Goal: Task Accomplishment & Management: Use online tool/utility

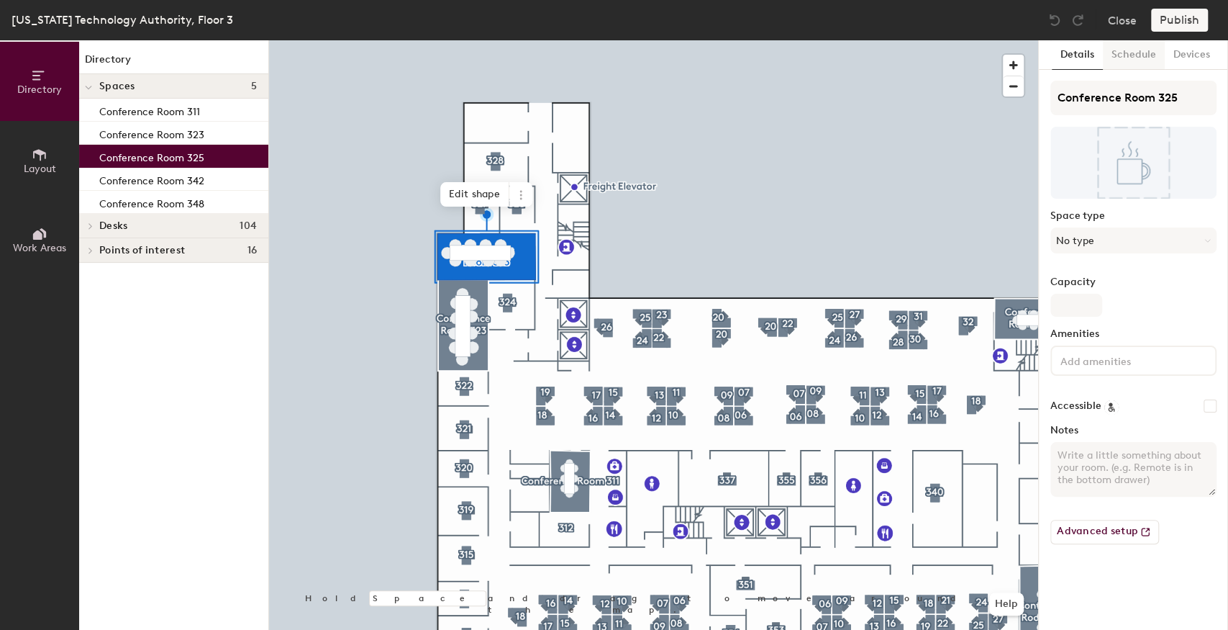
click at [1128, 55] on button "Schedule" at bounding box center [1134, 55] width 62 height 30
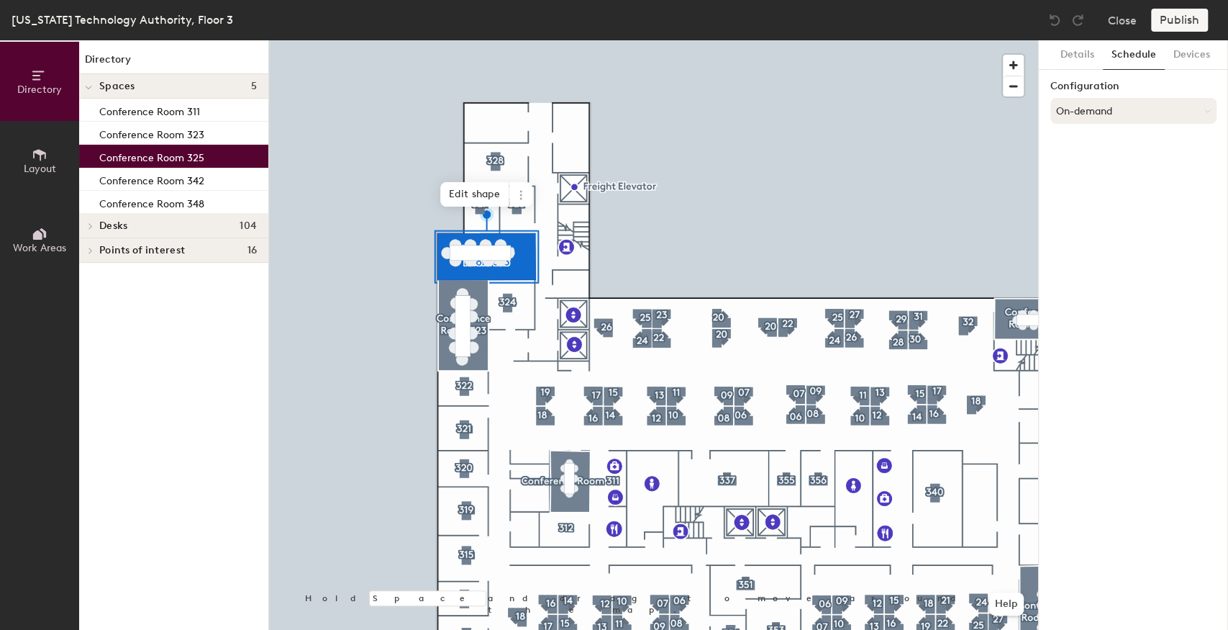
click at [1110, 114] on button "On-demand" at bounding box center [1134, 111] width 166 height 26
click at [1092, 164] on div "Scheduled" at bounding box center [1133, 169] width 165 height 22
click at [1108, 142] on button "Select account" at bounding box center [1134, 143] width 166 height 26
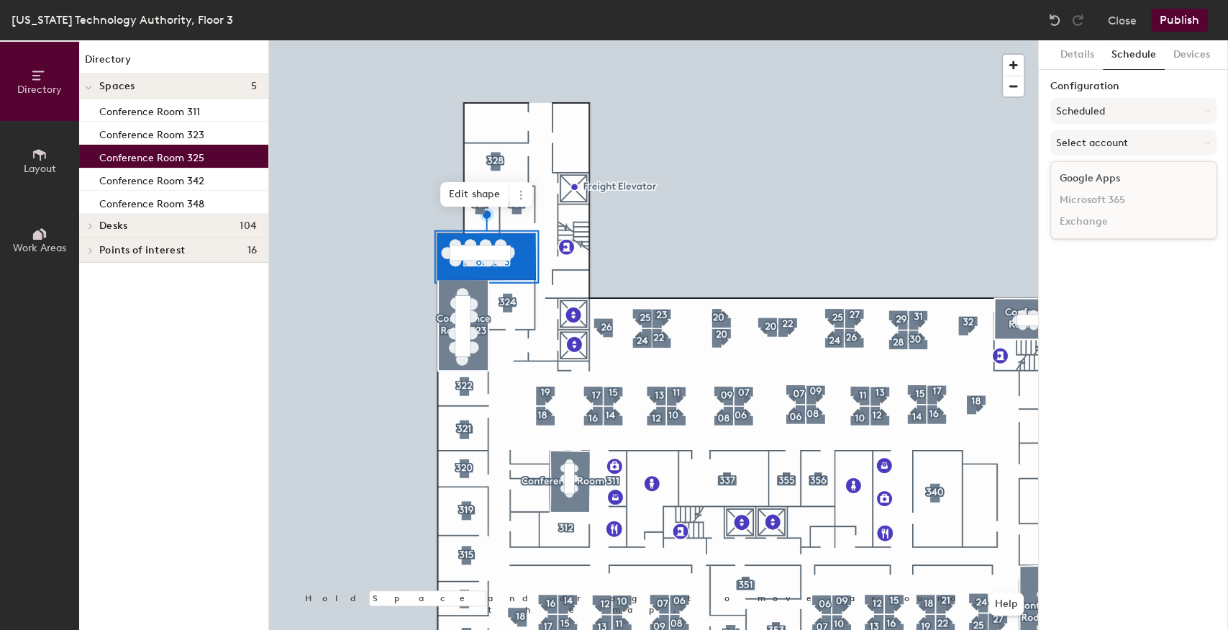
click at [1092, 173] on div "Google Apps" at bounding box center [1133, 179] width 165 height 22
click at [1091, 196] on button "Select a calendar" at bounding box center [1134, 199] width 166 height 26
click at [1115, 200] on button "Select a calendar" at bounding box center [1134, 199] width 166 height 26
click at [1109, 204] on button "Select a calendar" at bounding box center [1134, 199] width 166 height 26
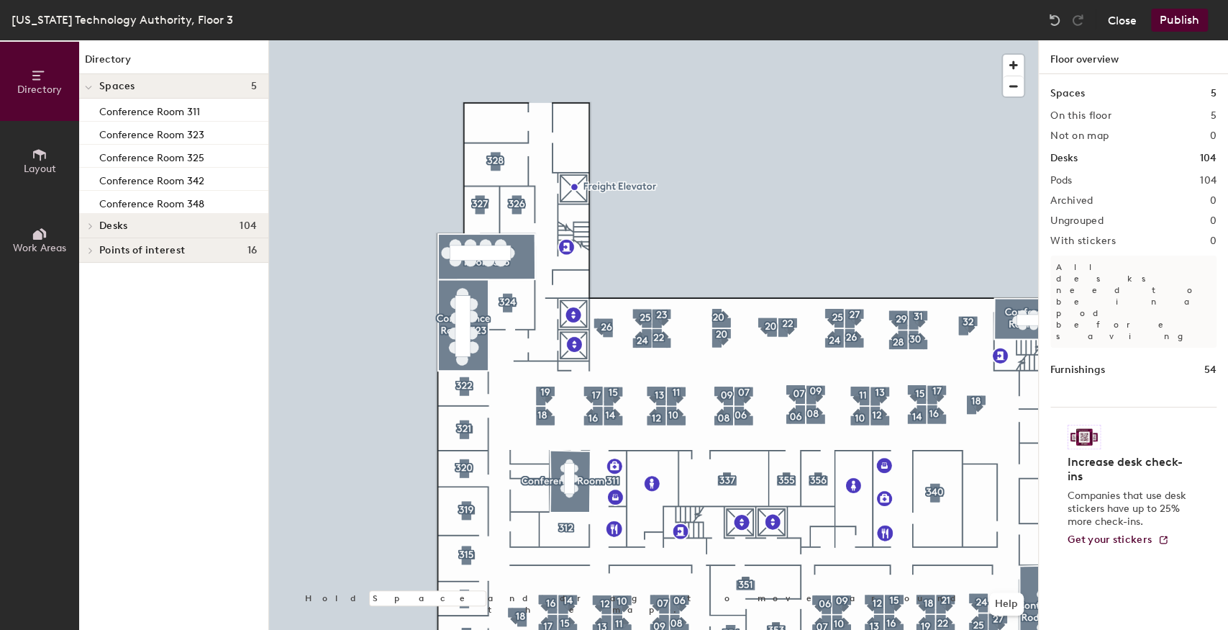
click at [1125, 19] on button "Close" at bounding box center [1122, 20] width 29 height 23
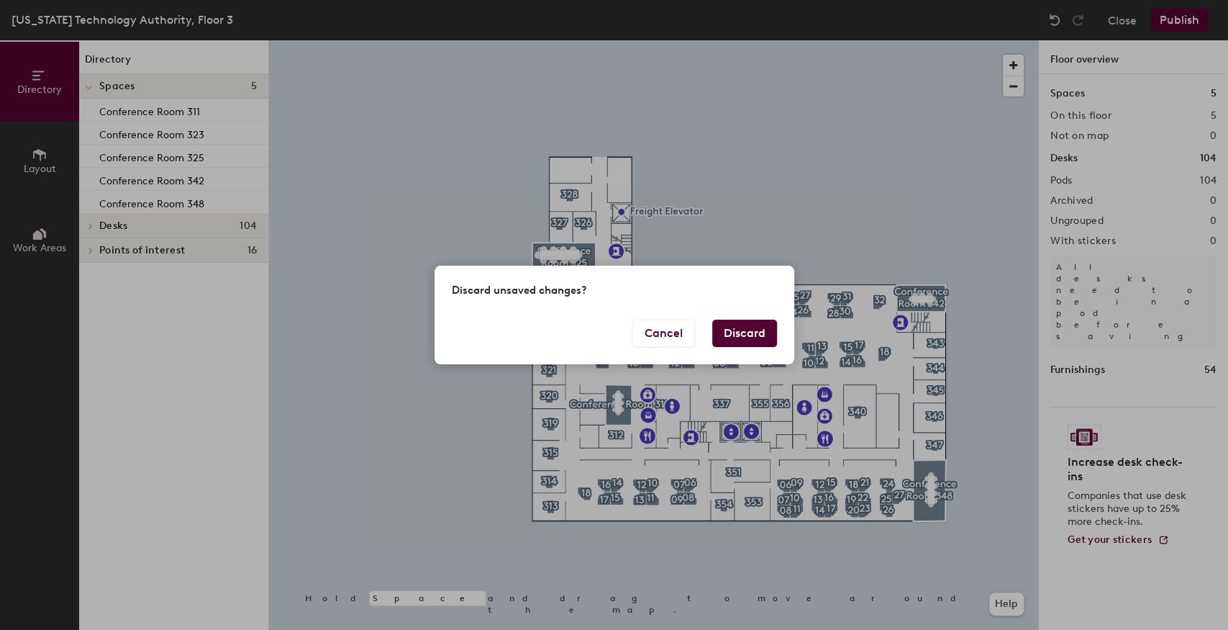
click at [728, 329] on button "Discard" at bounding box center [744, 332] width 65 height 27
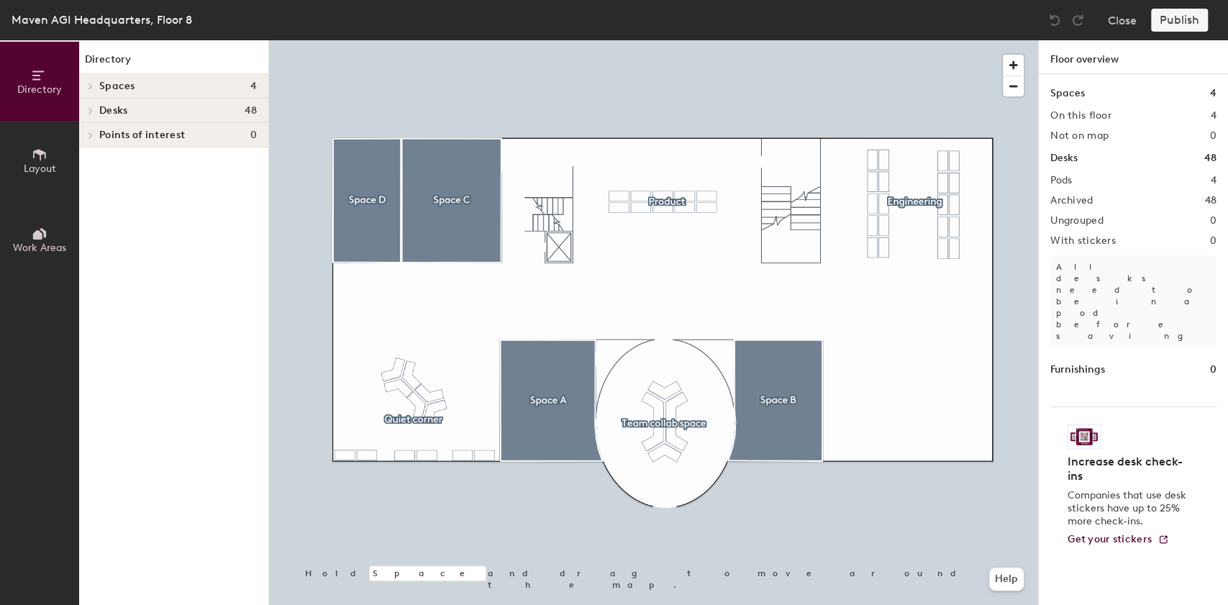
click at [24, 165] on span "Layout" at bounding box center [40, 169] width 32 height 12
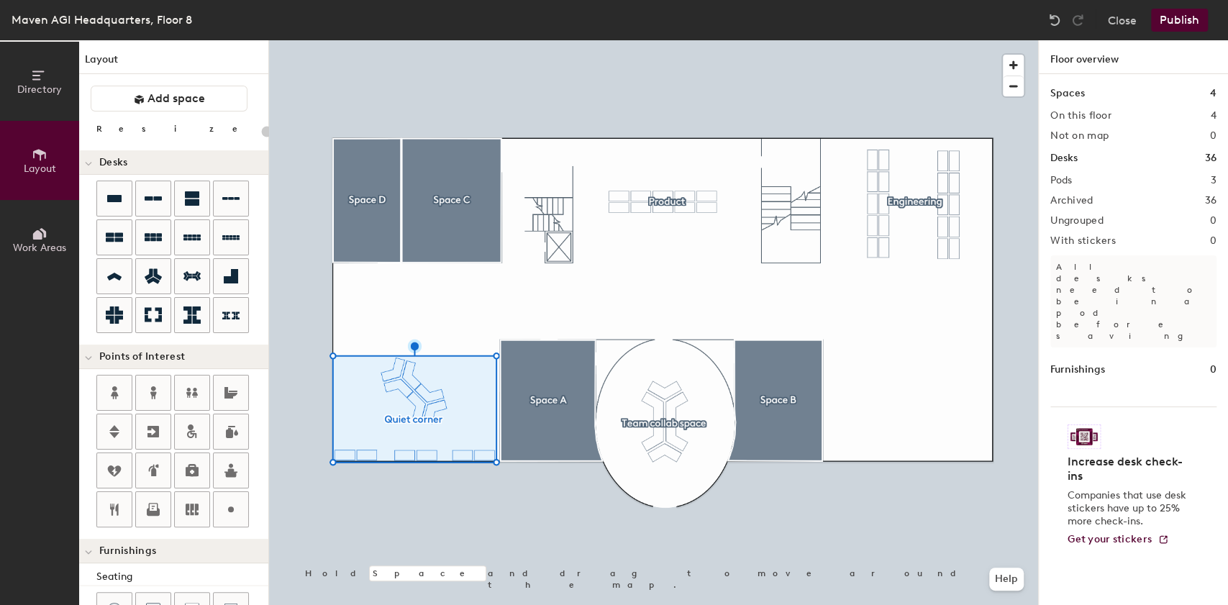
click at [1204, 12] on button "Publish" at bounding box center [1179, 20] width 57 height 23
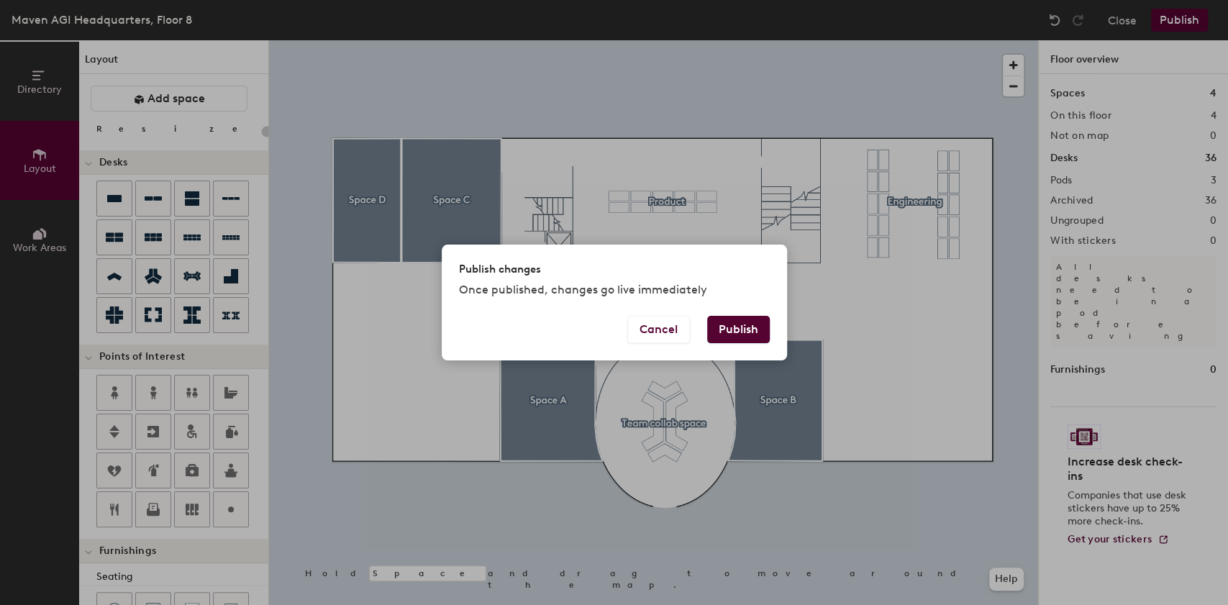
click at [735, 325] on button "Publish" at bounding box center [738, 329] width 63 height 27
type input "20"
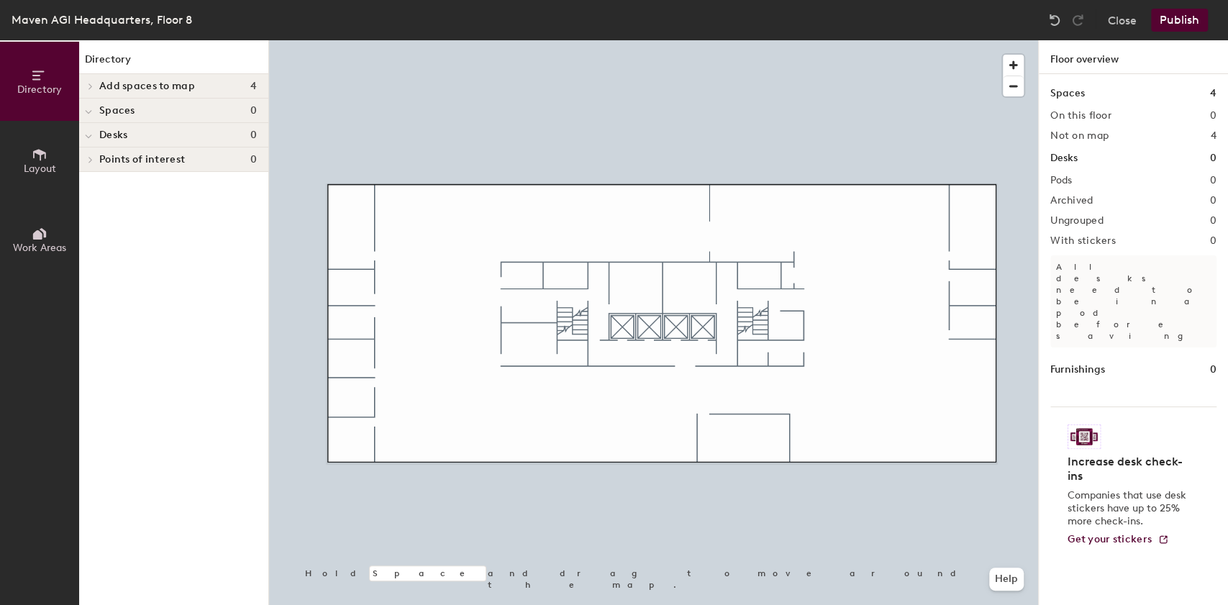
click at [1180, 27] on button "Publish" at bounding box center [1179, 20] width 57 height 23
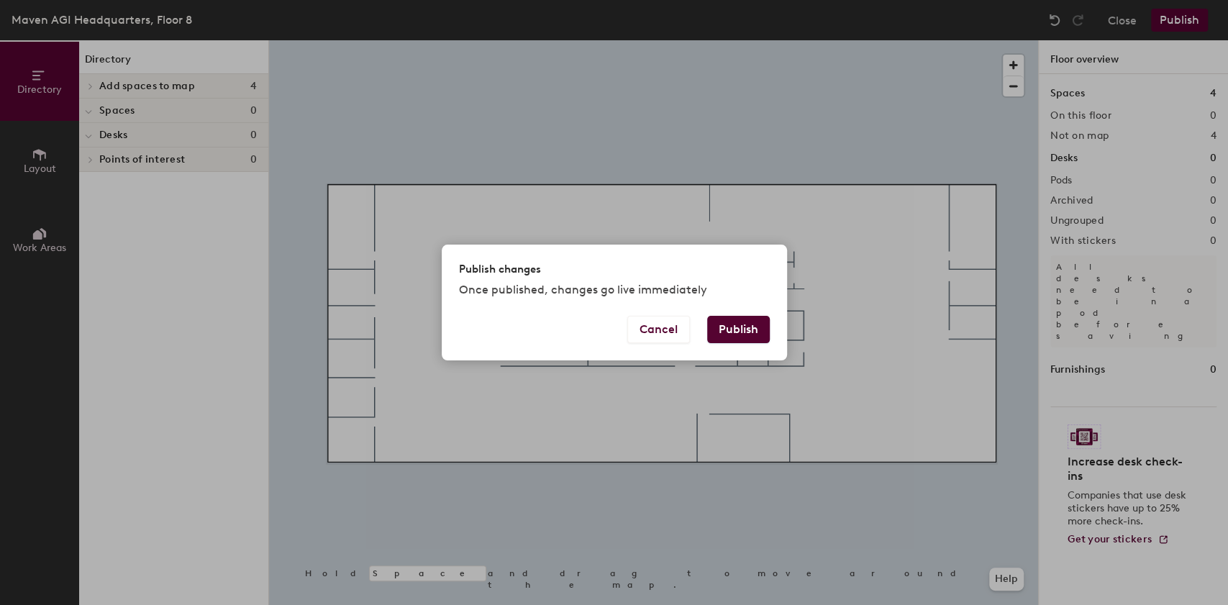
click at [736, 336] on button "Publish" at bounding box center [738, 329] width 63 height 27
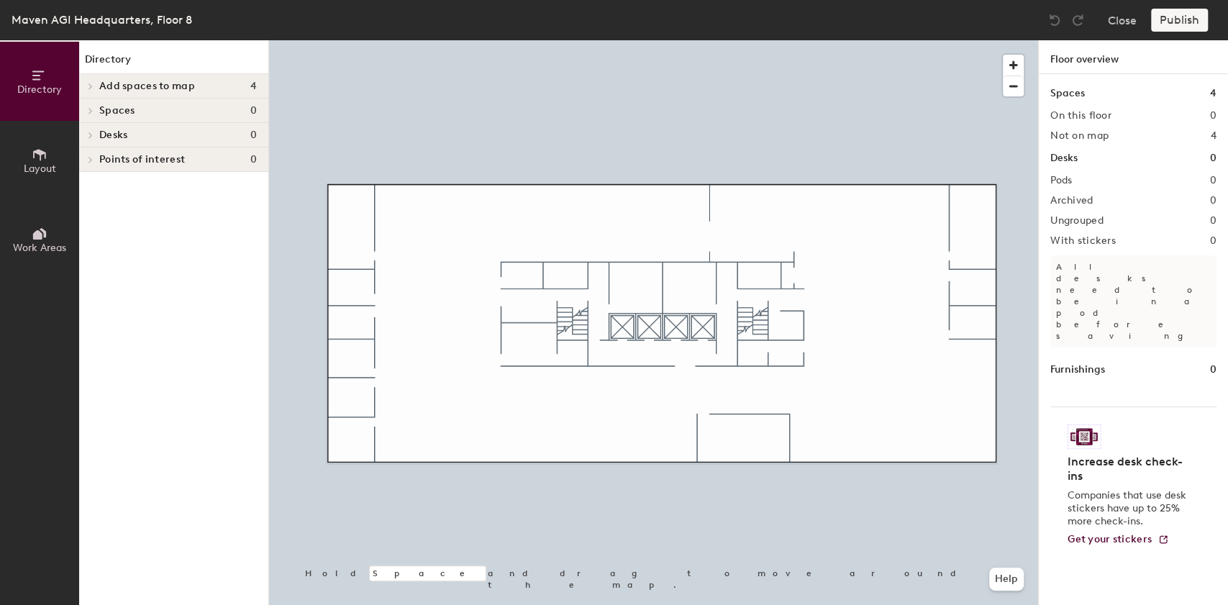
click at [35, 177] on button "Layout" at bounding box center [39, 160] width 79 height 79
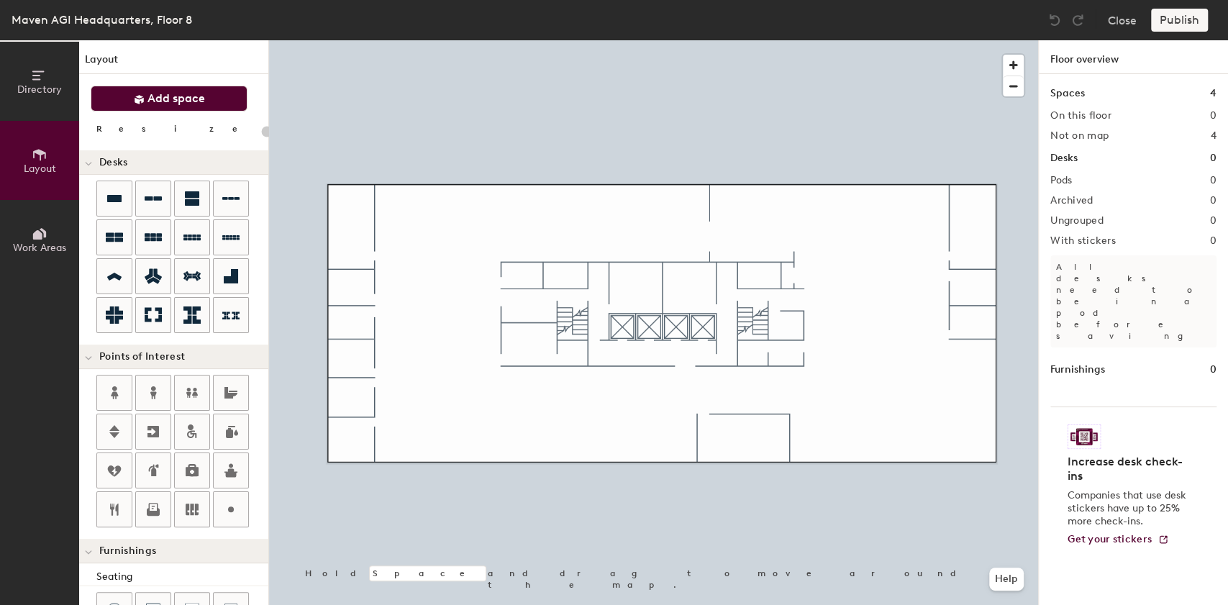
click at [160, 98] on span "Add space" at bounding box center [177, 98] width 58 height 14
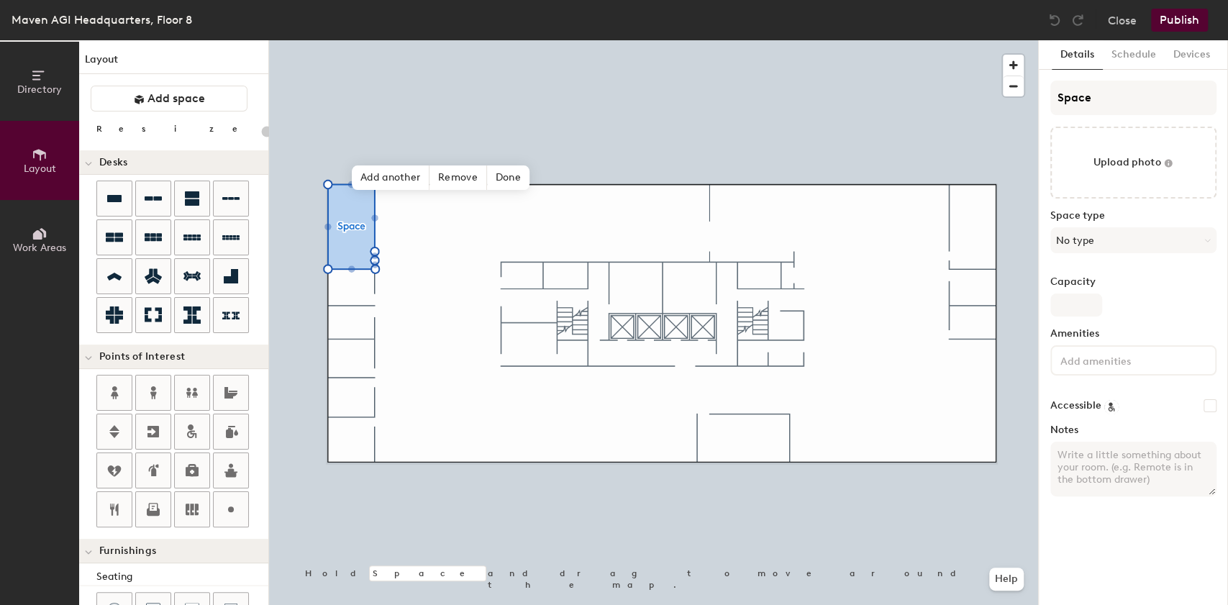
type input "20"
drag, startPoint x: 1107, startPoint y: 100, endPoint x: 1044, endPoint y: 105, distance: 63.5
click at [1044, 105] on div "Details Schedule Devices Space Upload photo Space type No type Capacity Ameniti…" at bounding box center [1133, 322] width 189 height 565
type input "Conf"
type input "20"
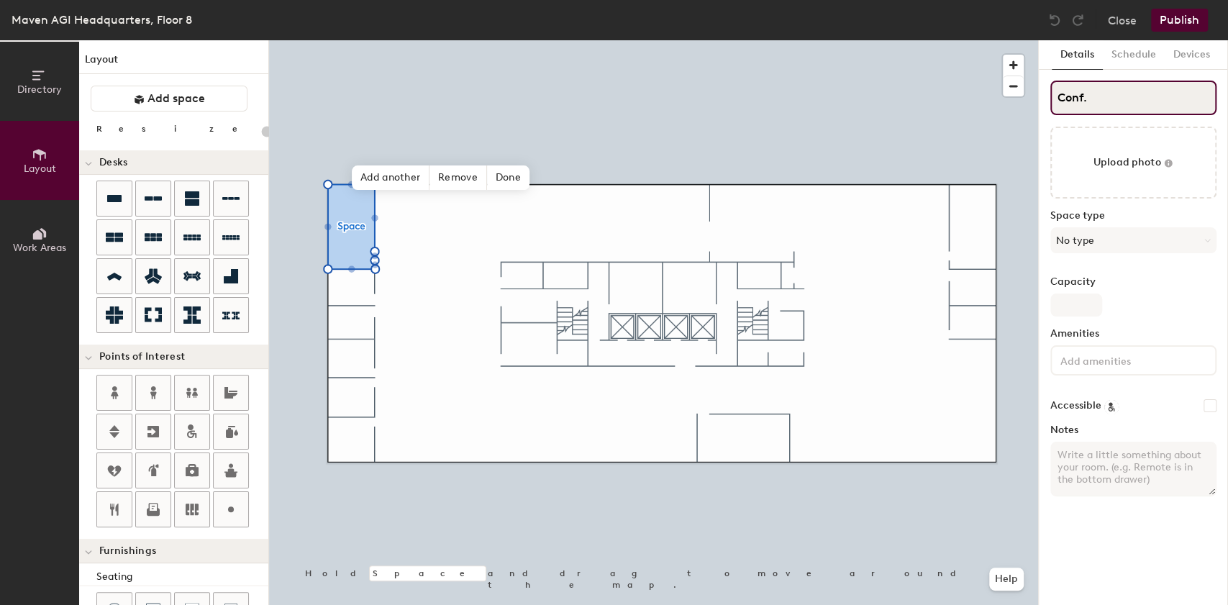
type input "Conf."
type input "20"
type input "Conf. R"
type input "20"
type input "Conf. Ro"
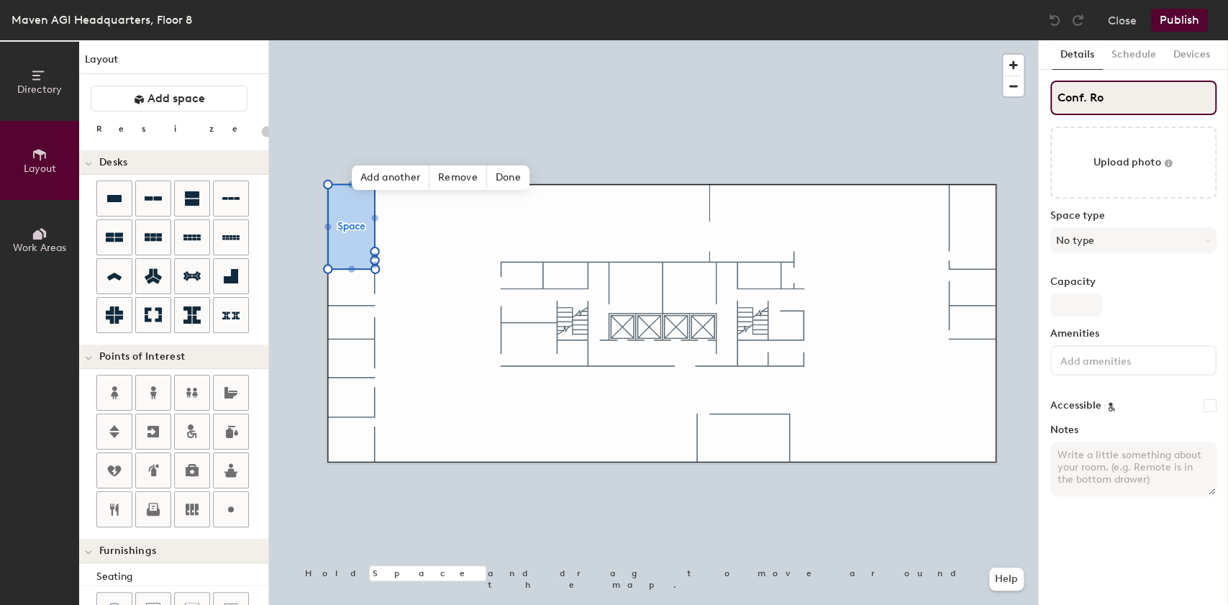
type input "20"
type input "Conf. Room"
type input "20"
type input "Conf. Room"
type input "20"
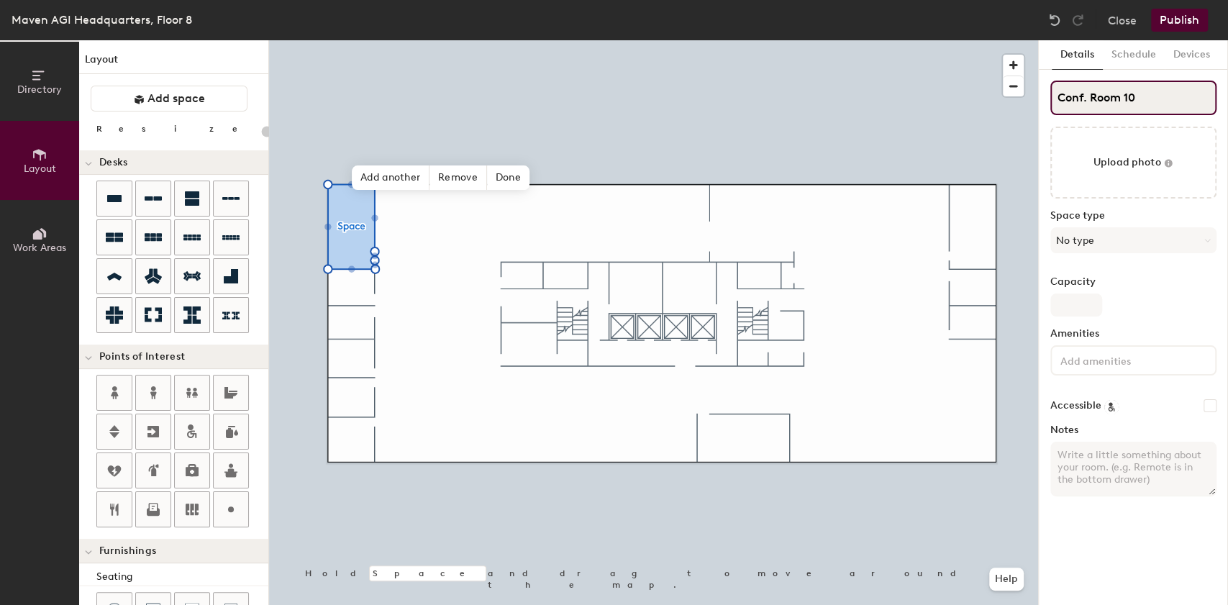
type input "Conf. Room 101"
type input "20"
type input "Conf. Room 101"
click at [147, 239] on icon at bounding box center [153, 237] width 17 height 8
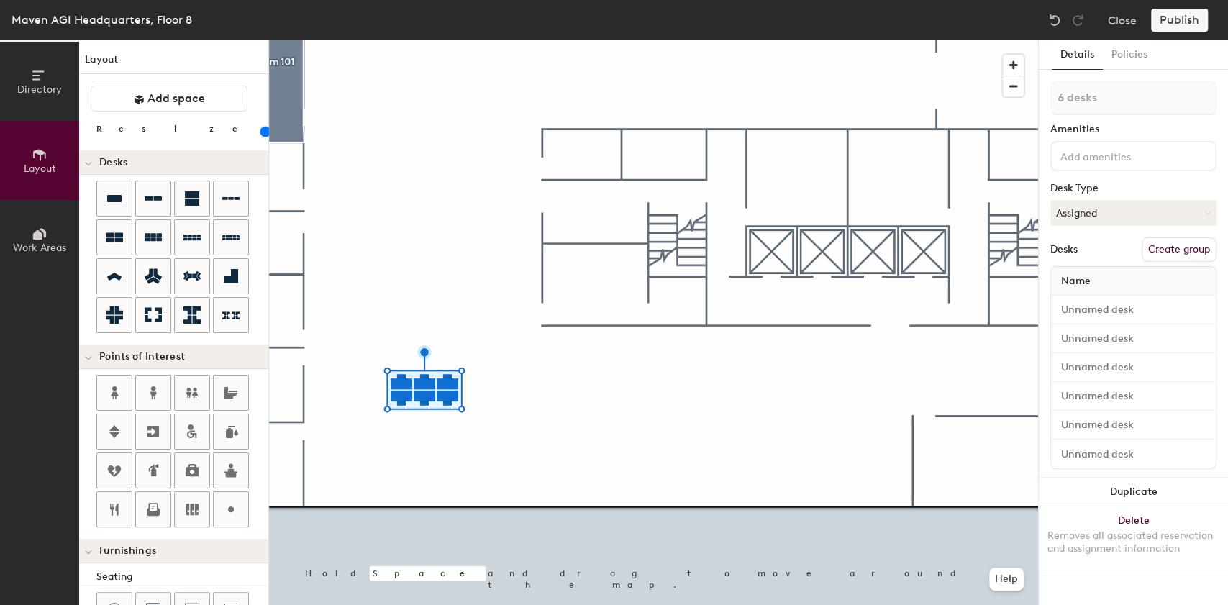
click at [261, 133] on input "range" at bounding box center [261, 132] width 0 height 12
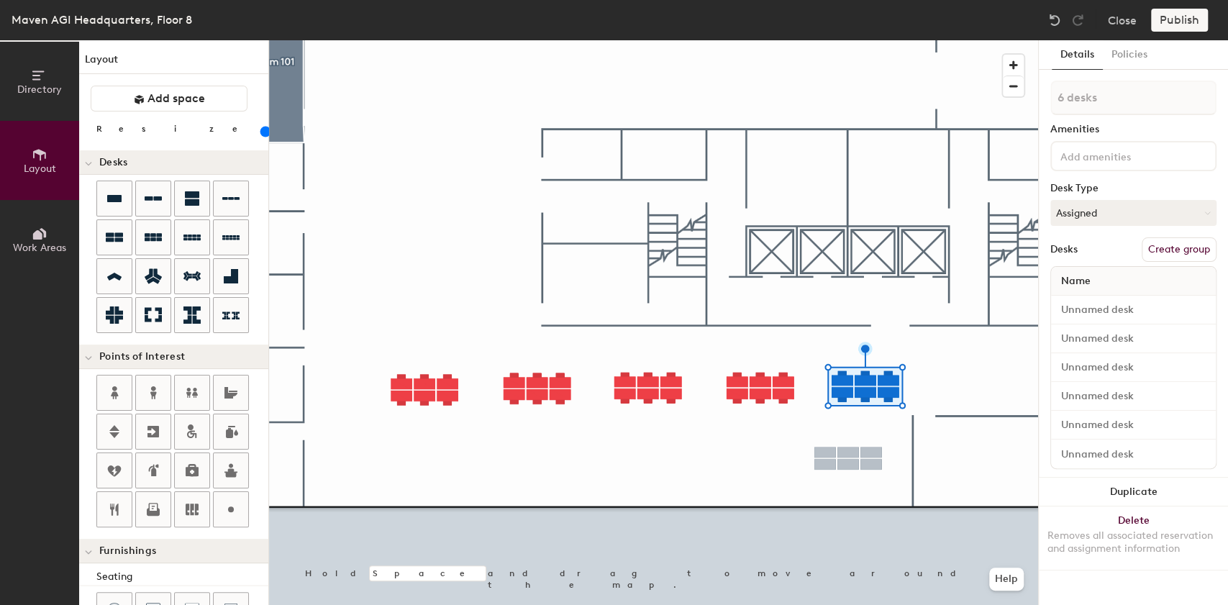
click at [461, 40] on div at bounding box center [653, 40] width 769 height 0
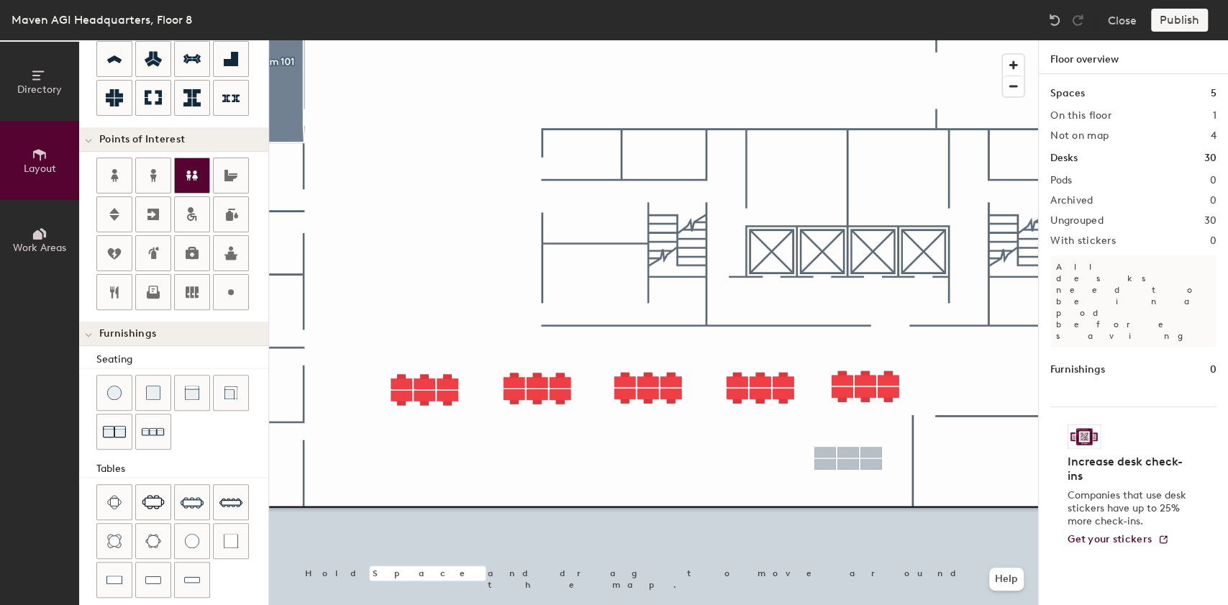
scroll to position [240, 0]
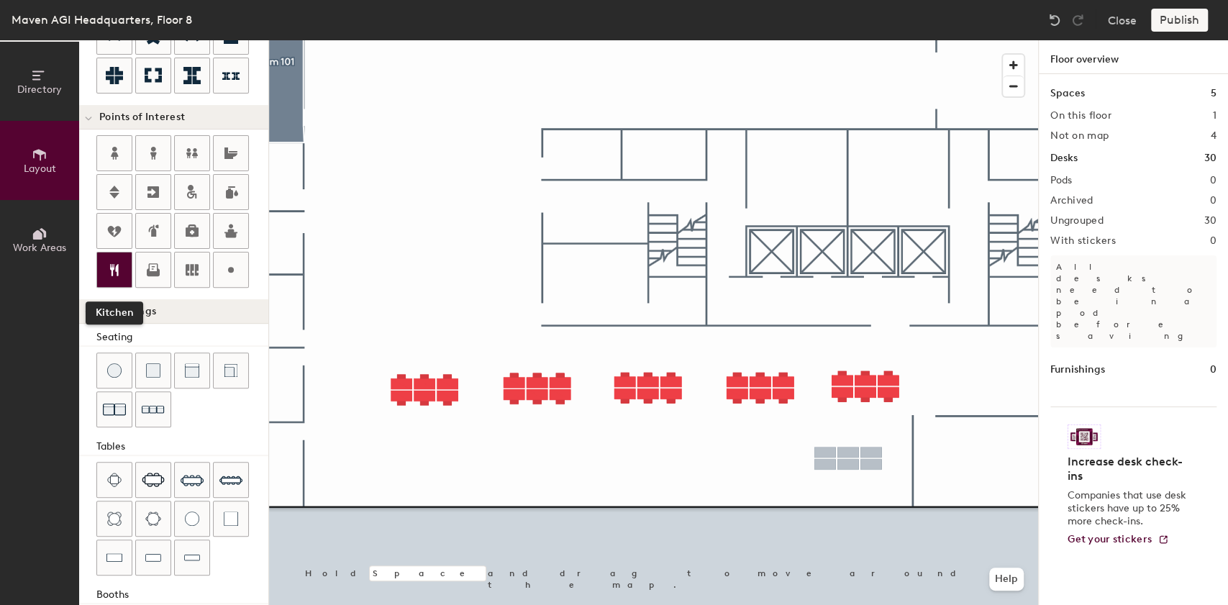
drag, startPoint x: 114, startPoint y: 269, endPoint x: 129, endPoint y: 267, distance: 15.3
click at [114, 269] on icon at bounding box center [114, 269] width 17 height 17
type input "20"
drag, startPoint x: 617, startPoint y: 284, endPoint x: 575, endPoint y: 283, distance: 42.5
click at [575, 283] on div "Kitchen" at bounding box center [586, 283] width 78 height 24
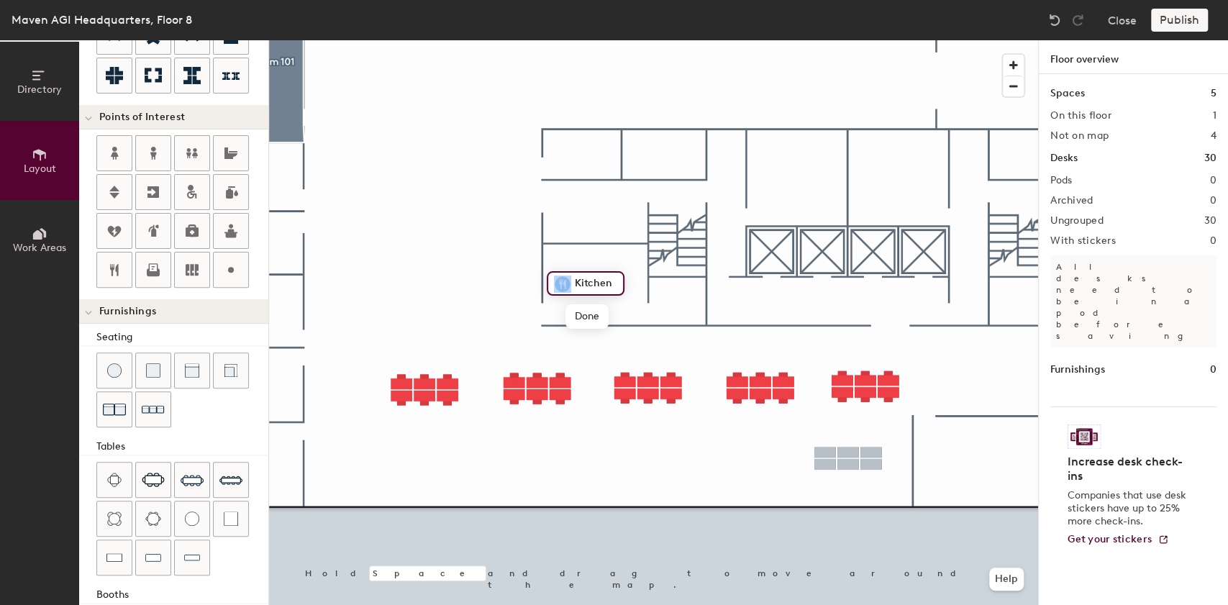
click at [596, 282] on input "Kitchen" at bounding box center [594, 283] width 46 height 20
click at [543, 289] on div "Kitchen Done Hold Space and drag to move around the map. Help" at bounding box center [653, 322] width 769 height 565
type input "L"
type input "Cafe"
click at [543, 40] on div at bounding box center [653, 40] width 769 height 0
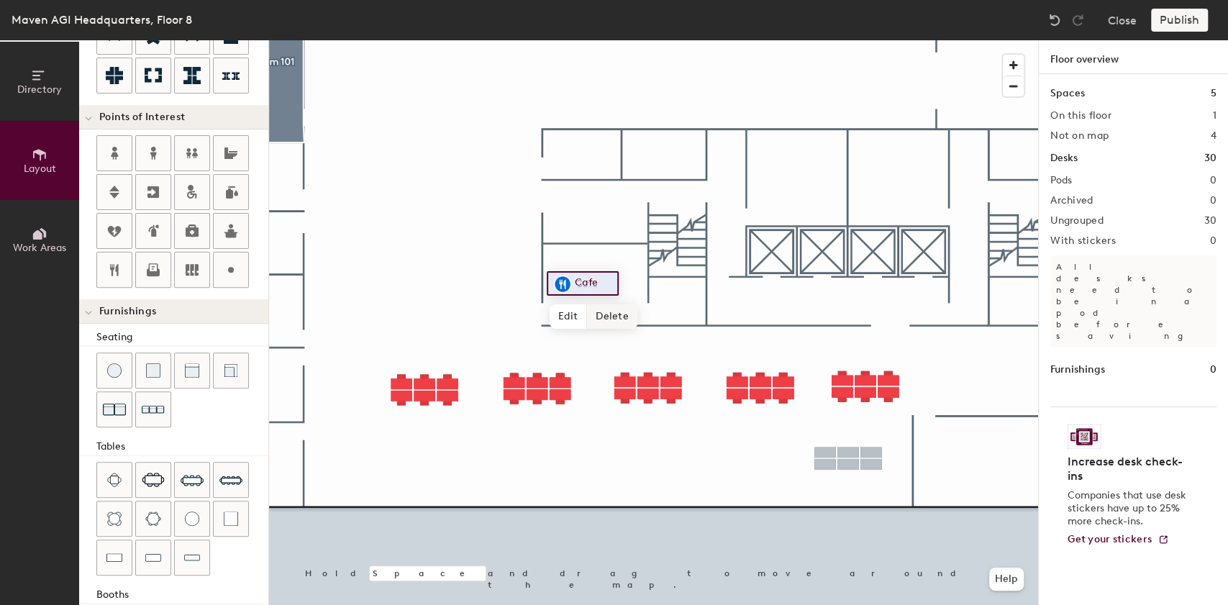
click at [612, 319] on span "Delete" at bounding box center [612, 316] width 50 height 24
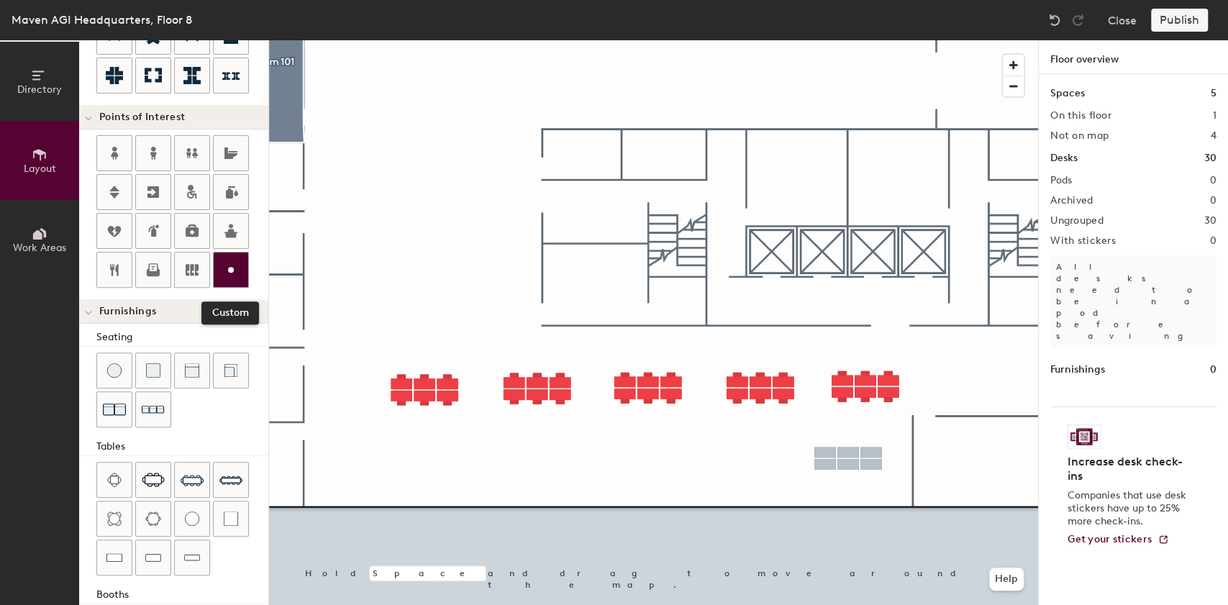
click at [224, 268] on icon at bounding box center [230, 269] width 17 height 17
type input "20"
type input "West Wing"
click at [445, 40] on div at bounding box center [653, 40] width 769 height 0
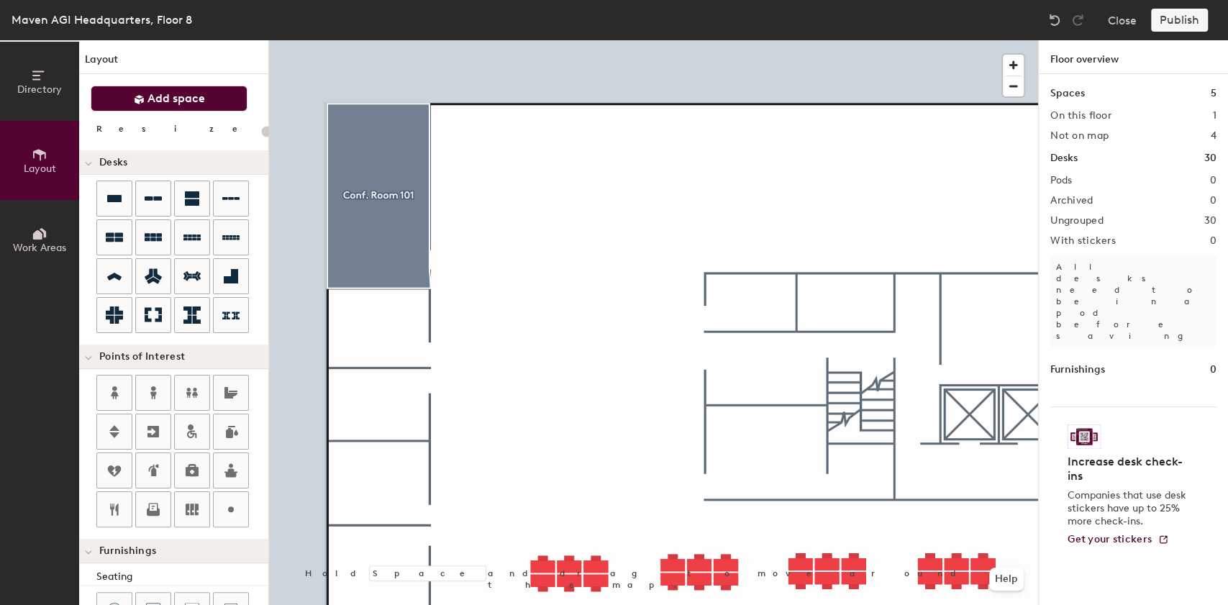
click at [170, 98] on span "Add space" at bounding box center [177, 98] width 58 height 14
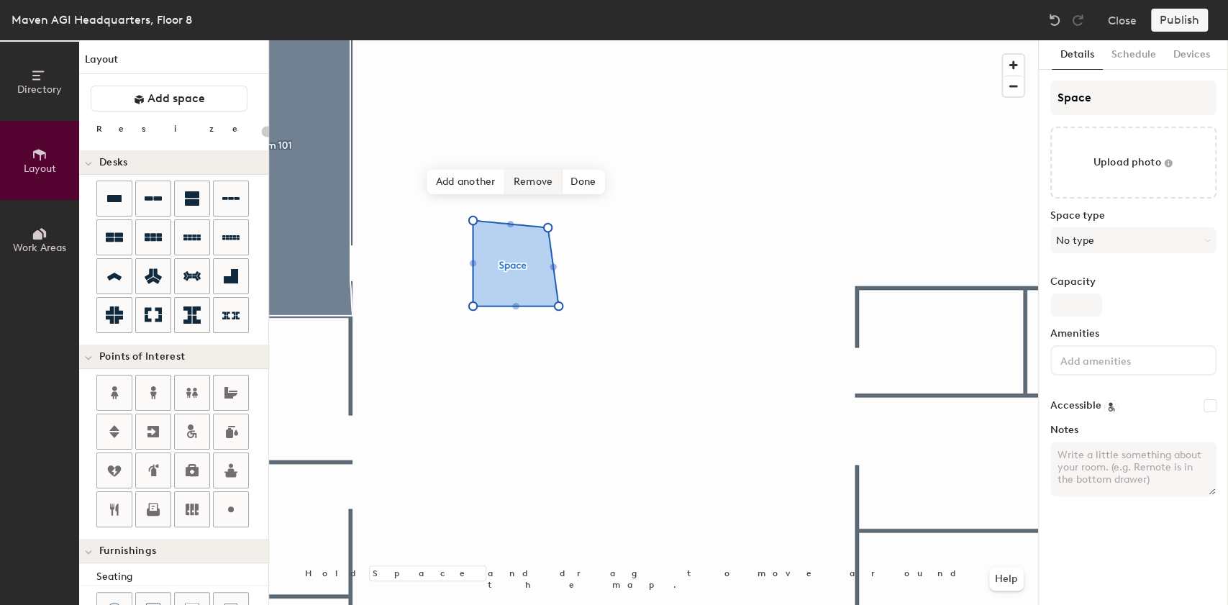
click at [524, 183] on span "Remove" at bounding box center [534, 182] width 58 height 24
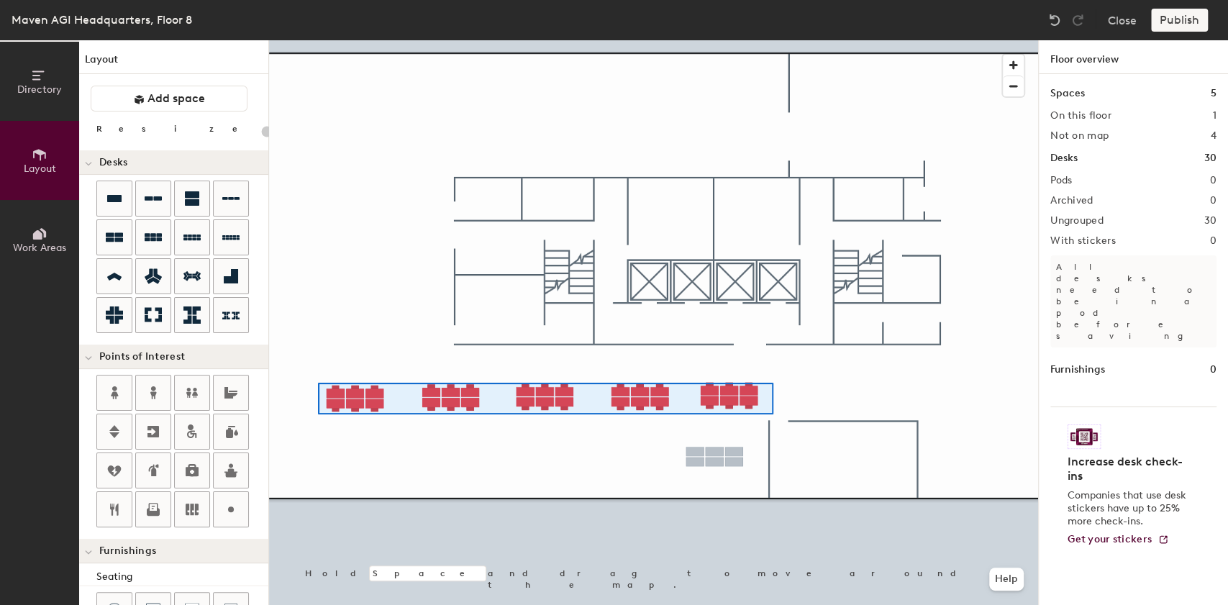
type input "100"
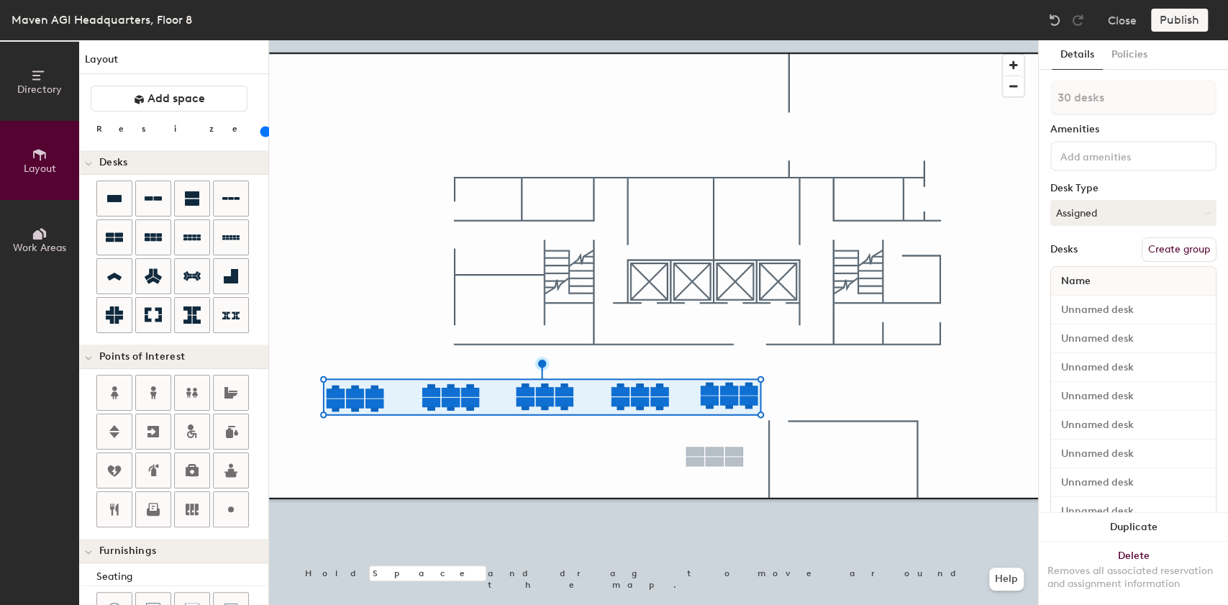
click at [1167, 249] on button "Create group" at bounding box center [1179, 249] width 75 height 24
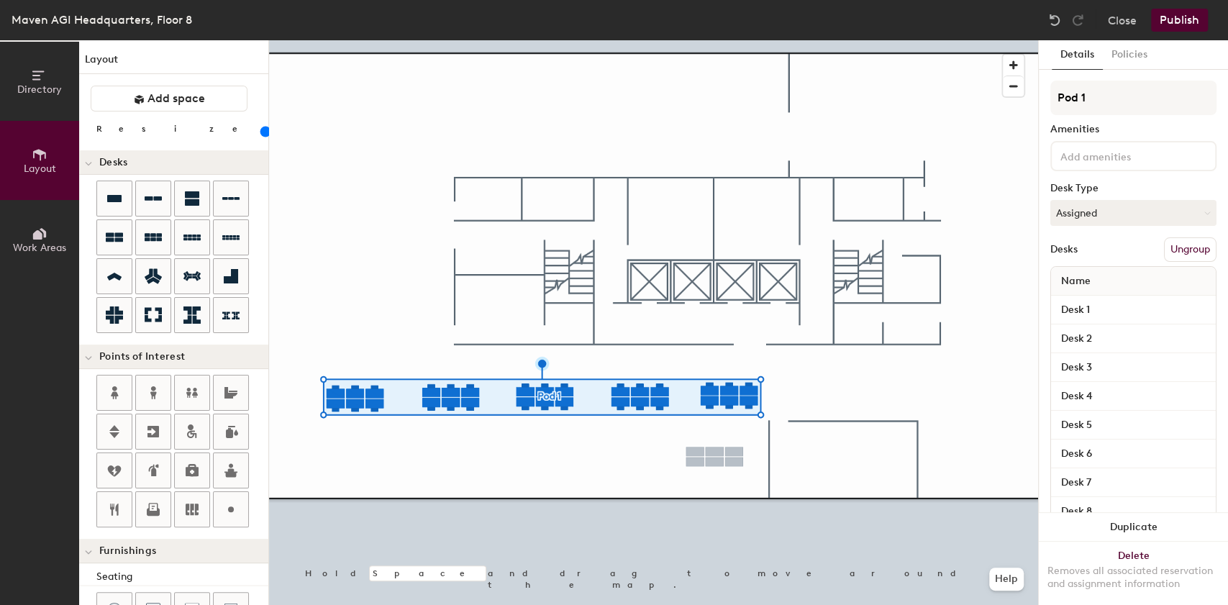
drag, startPoint x: 1104, startPoint y: 94, endPoint x: 1040, endPoint y: 96, distance: 63.4
click at [1040, 96] on div "Details Policies Pod 1 Amenities Desk Type Assigned Desks Ungroup Name Desk 1 D…" at bounding box center [1133, 322] width 189 height 565
click at [1092, 99] on input "Pod 1" at bounding box center [1134, 98] width 166 height 35
click at [1035, 103] on div "Directory Layout Work Areas Layout Add space Resize Desks Points of Interest Fu…" at bounding box center [614, 322] width 1228 height 565
type input "D"
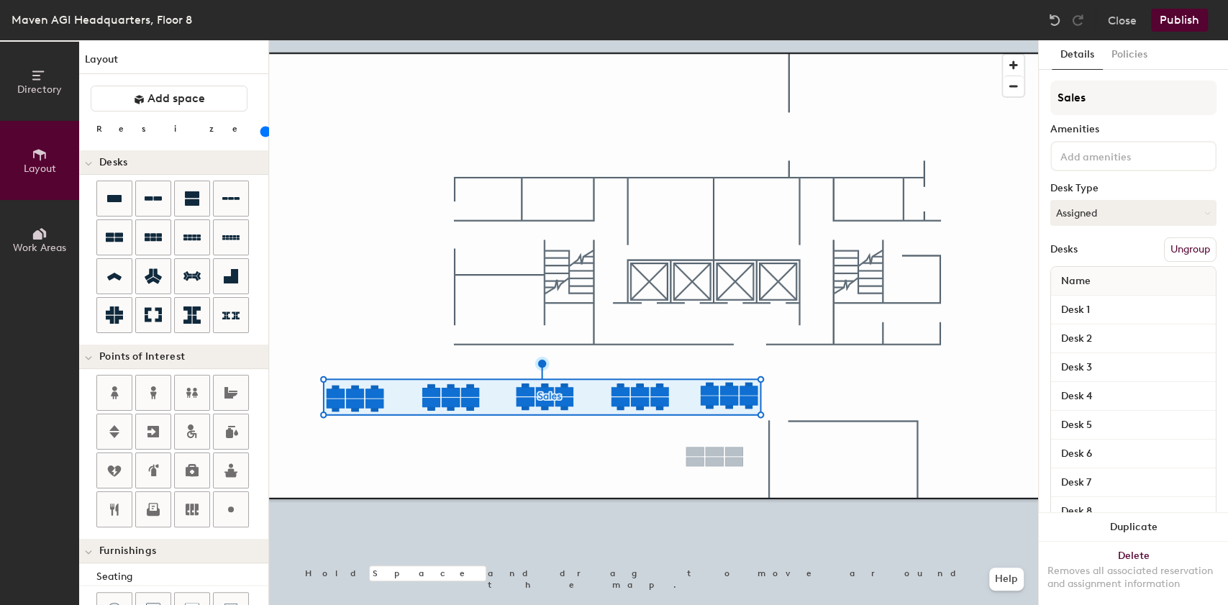
type input "Sales"
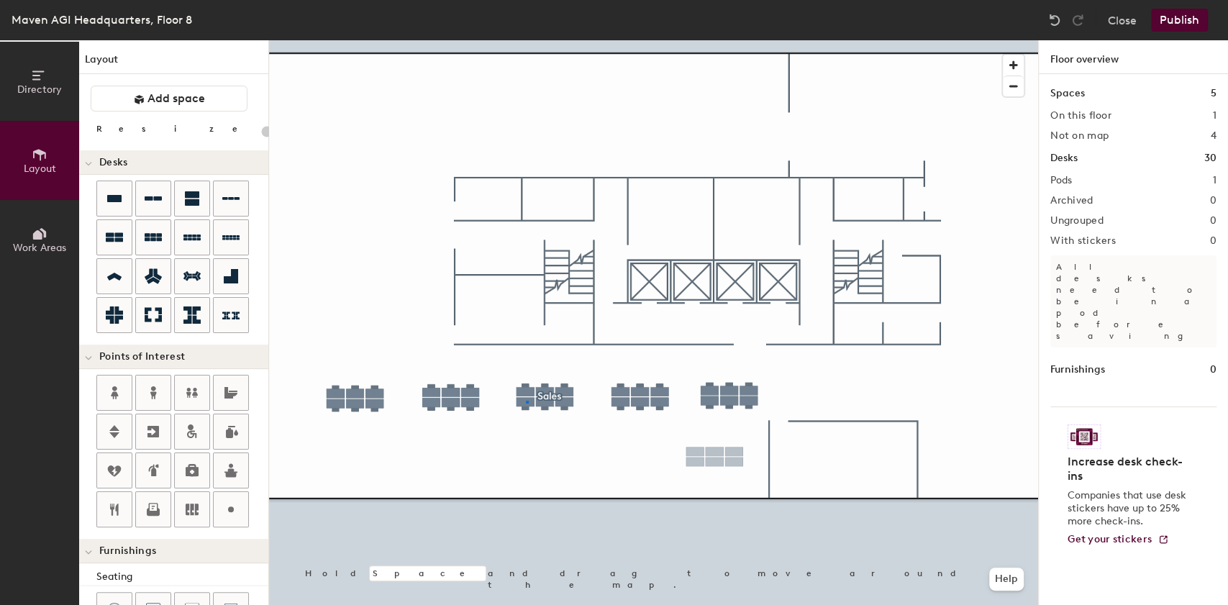
drag, startPoint x: 1093, startPoint y: 99, endPoint x: 275, endPoint y: 32, distance: 820.9
click at [526, 40] on div at bounding box center [653, 40] width 769 height 0
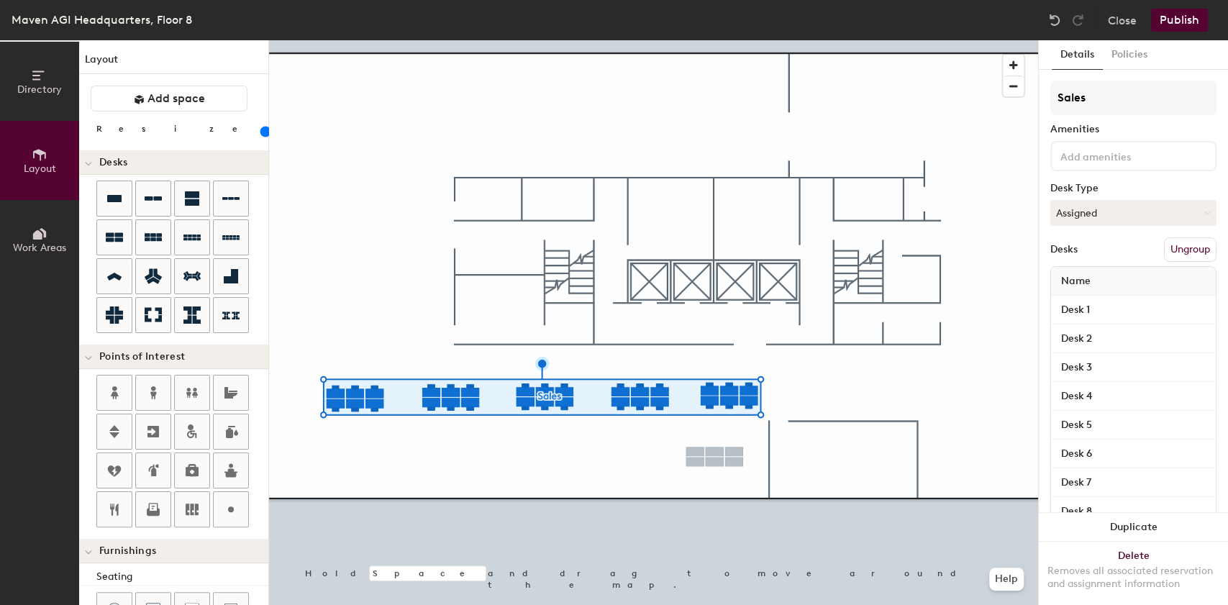
click at [1174, 249] on button "Ungroup" at bounding box center [1190, 249] width 53 height 24
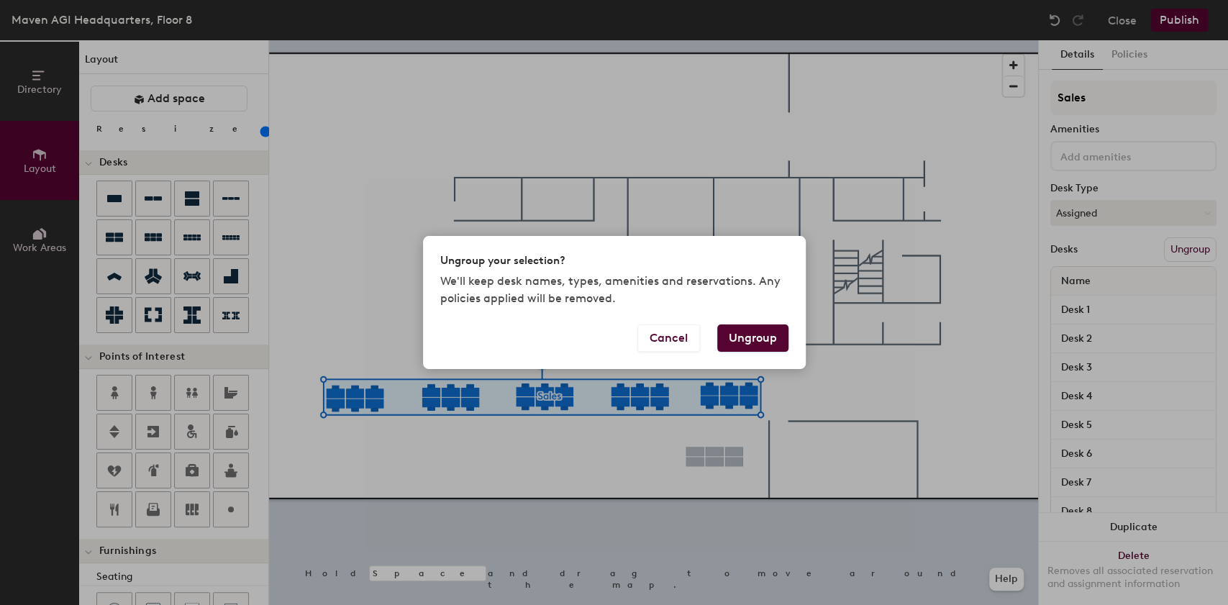
click at [740, 334] on button "Ungroup" at bounding box center [752, 338] width 71 height 27
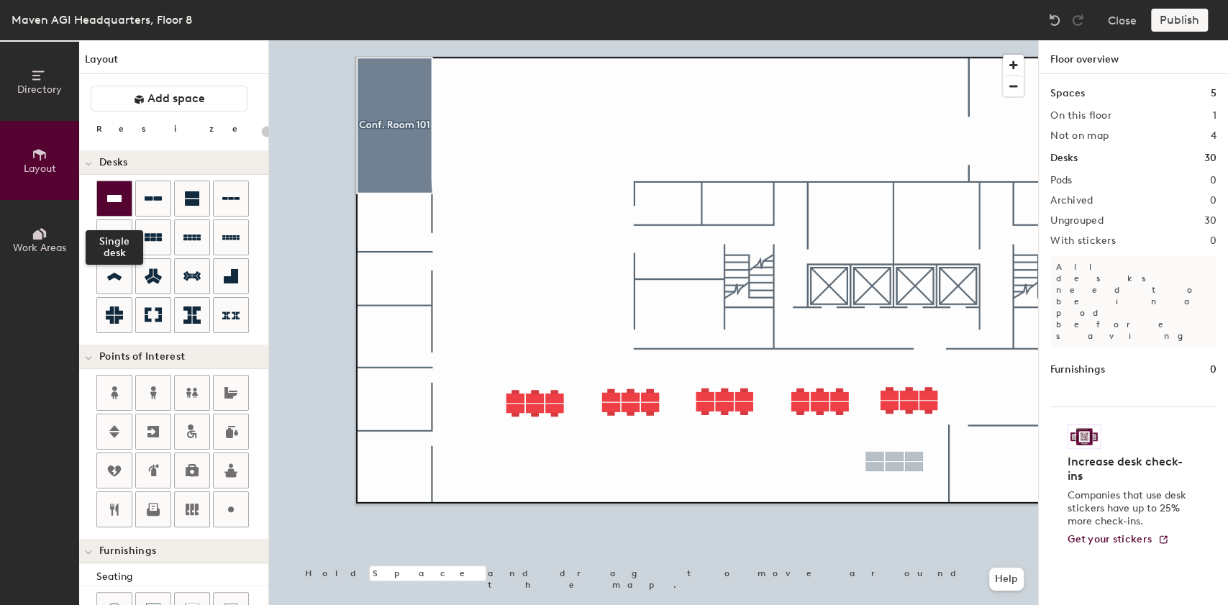
drag, startPoint x: 106, startPoint y: 195, endPoint x: 115, endPoint y: 197, distance: 9.6
click at [106, 194] on icon at bounding box center [114, 198] width 17 height 17
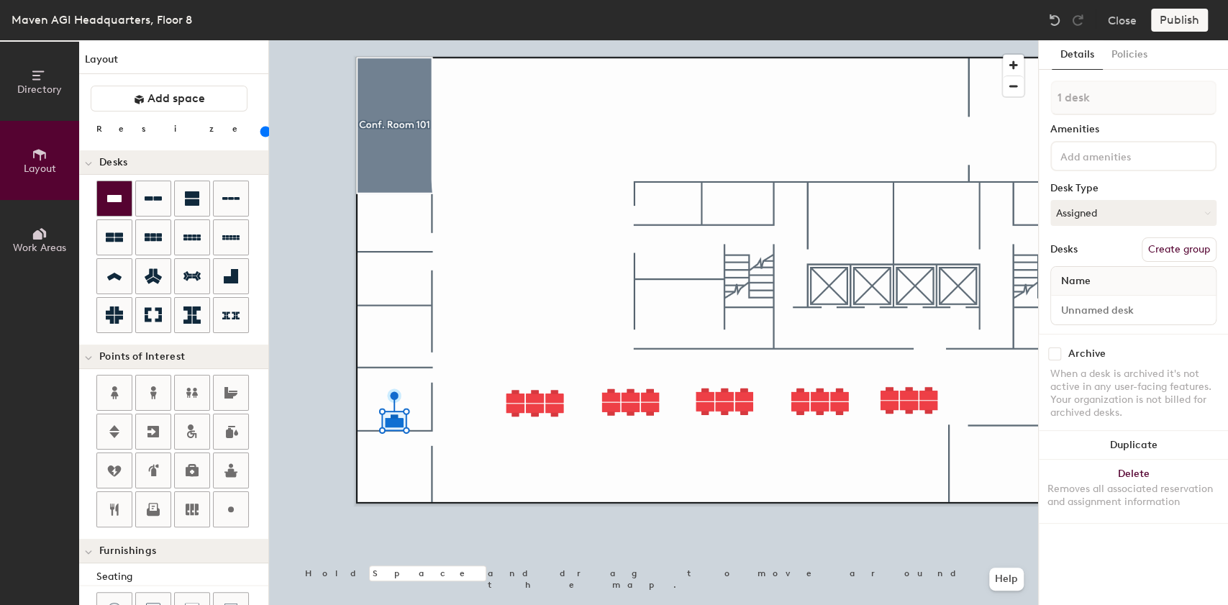
click at [119, 203] on icon at bounding box center [114, 198] width 17 height 17
drag, startPoint x: 122, startPoint y: 201, endPoint x: 250, endPoint y: 205, distance: 128.8
click at [121, 202] on icon at bounding box center [114, 198] width 17 height 17
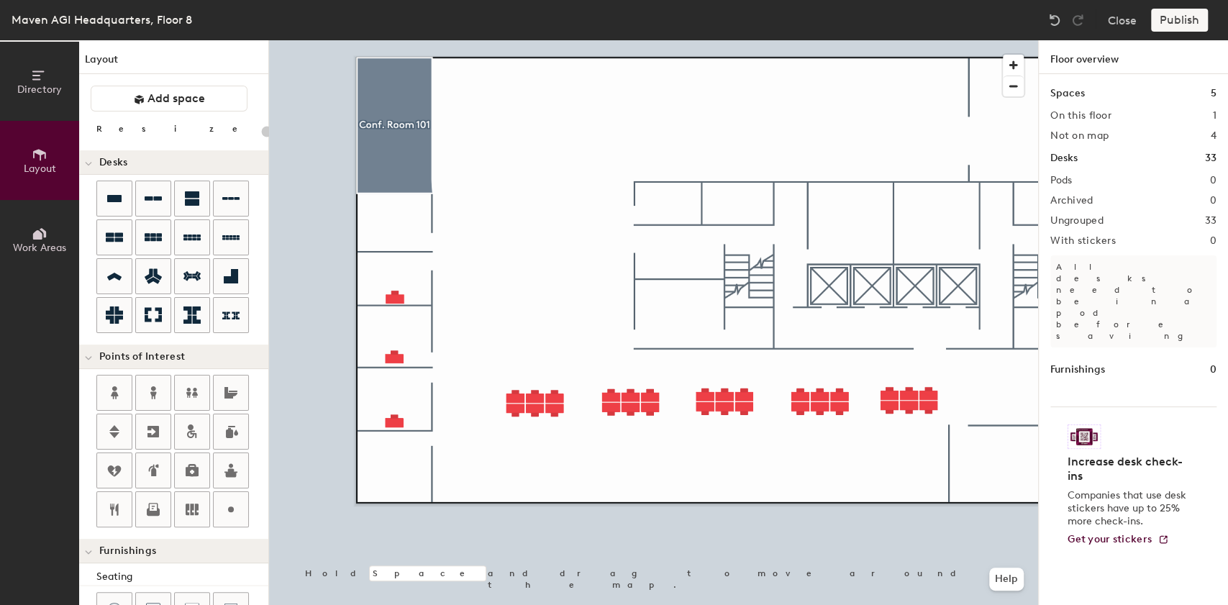
type input "100"
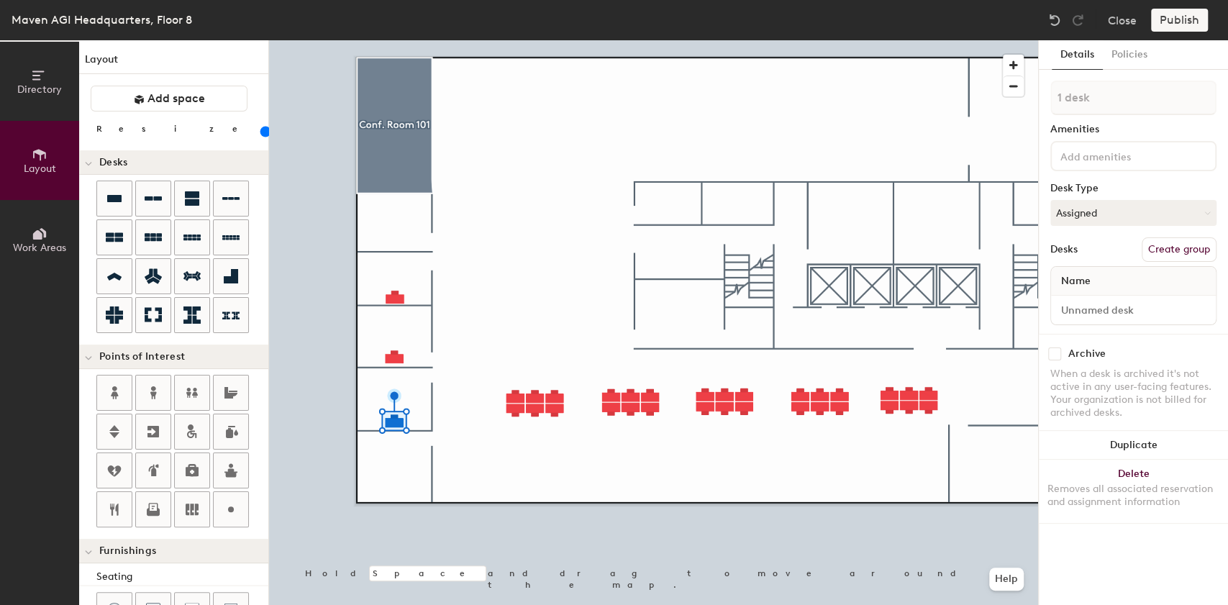
click at [1158, 248] on button "Create group" at bounding box center [1179, 249] width 75 height 24
click at [1015, 98] on div "Directory Layout Work Areas Layout Add space Resize Desks Points of Interest Fu…" at bounding box center [614, 322] width 1228 height 565
type input "Private Office 1"
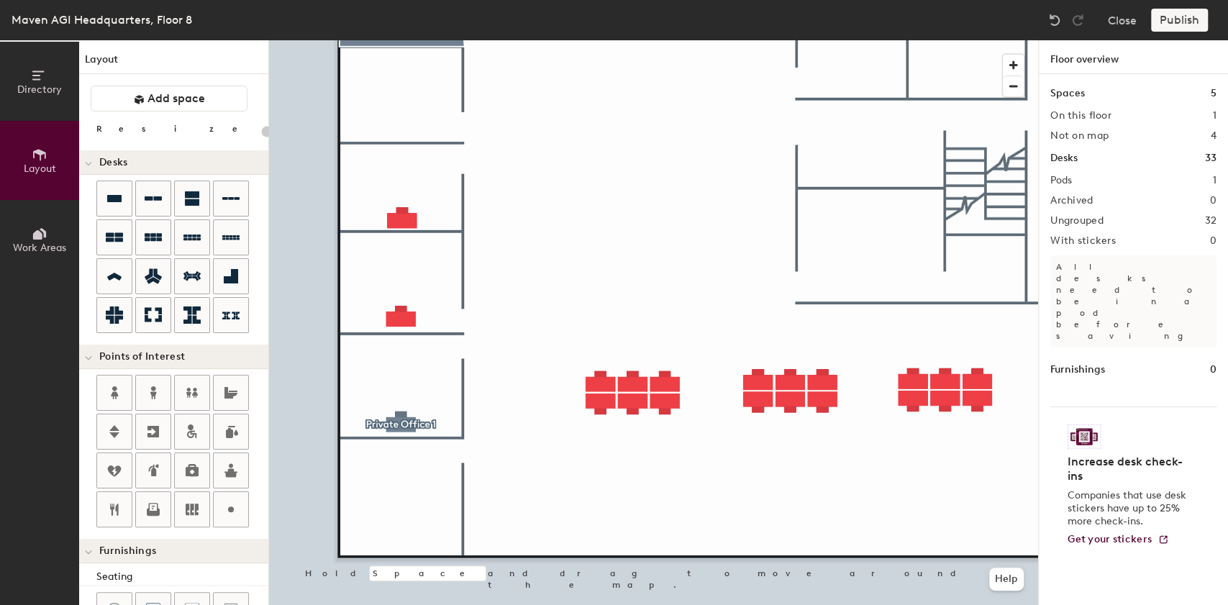
click at [399, 40] on div at bounding box center [653, 40] width 769 height 0
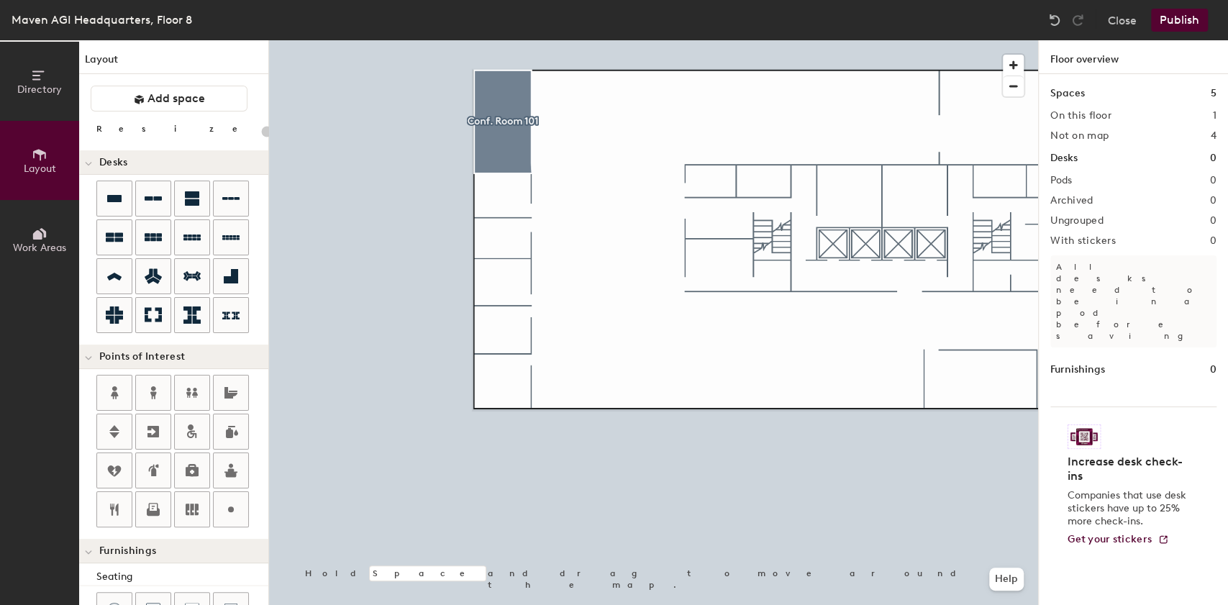
click at [1171, 17] on button "Publish" at bounding box center [1179, 20] width 57 height 23
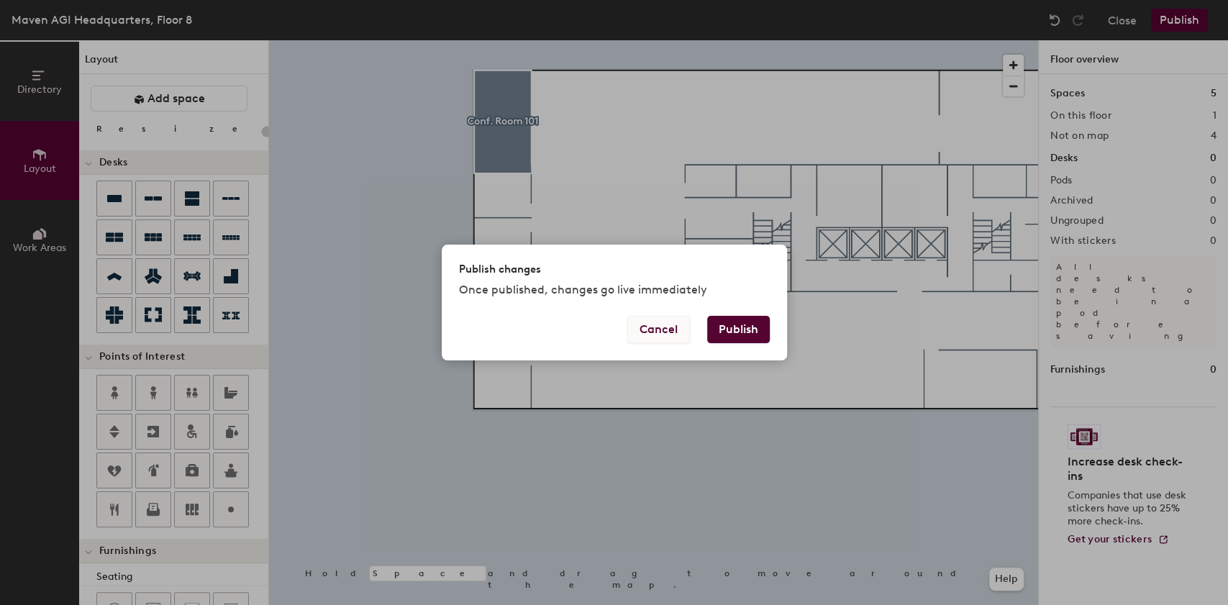
click at [658, 331] on button "Cancel" at bounding box center [658, 329] width 63 height 27
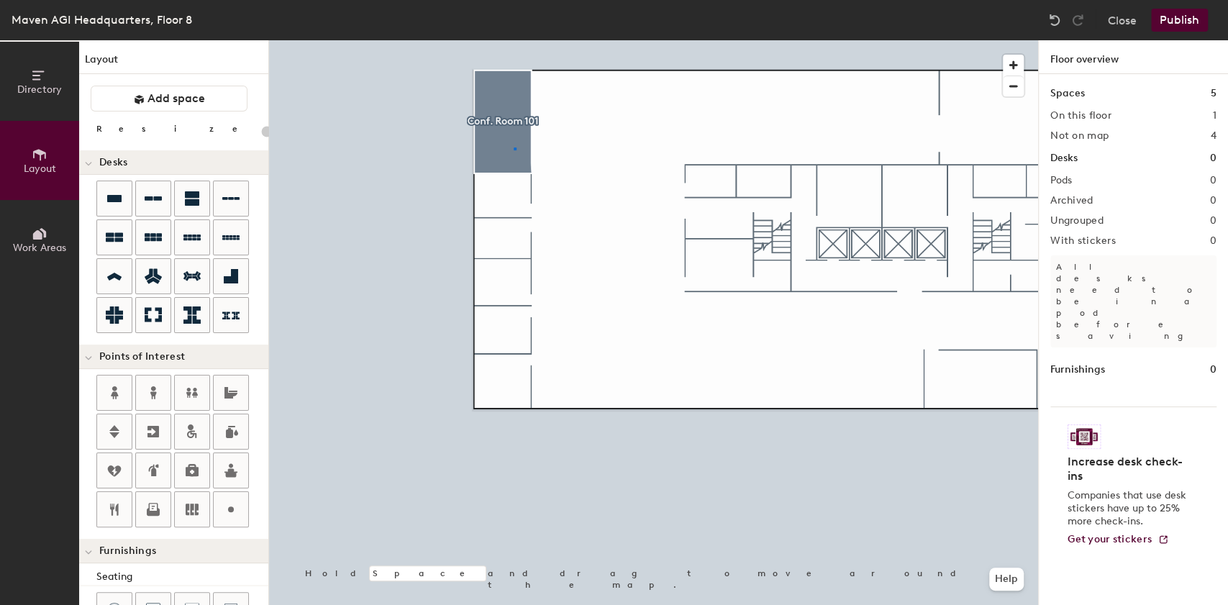
click at [514, 40] on div at bounding box center [653, 40] width 769 height 0
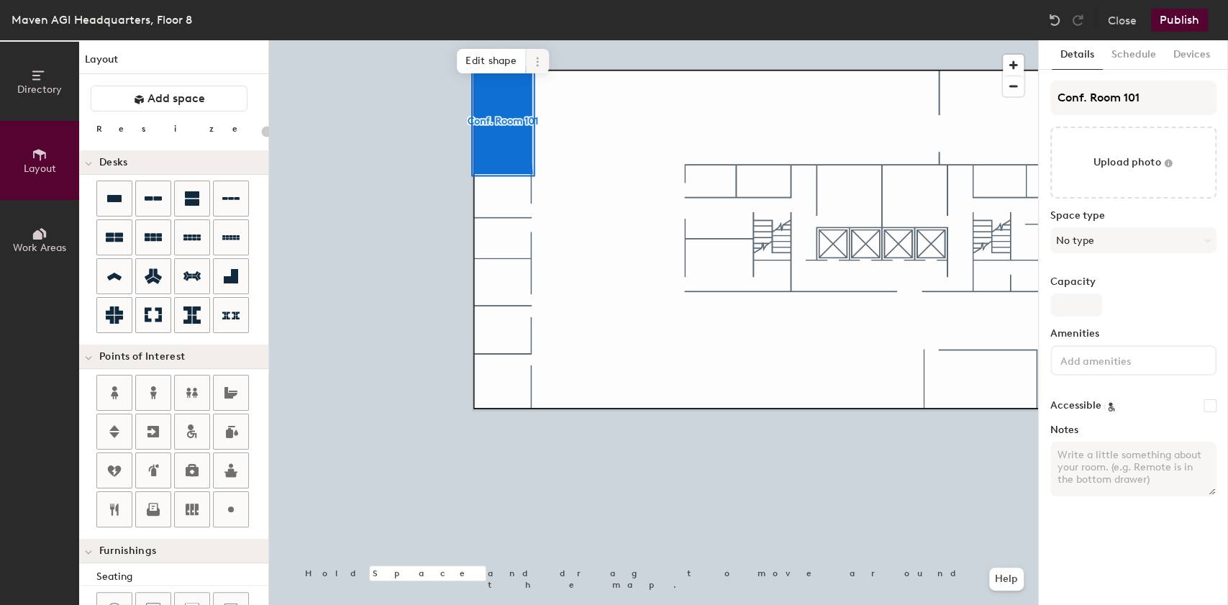
type input "20"
click at [535, 52] on span at bounding box center [537, 61] width 23 height 24
click at [550, 136] on span "Delete" at bounding box center [589, 144] width 128 height 24
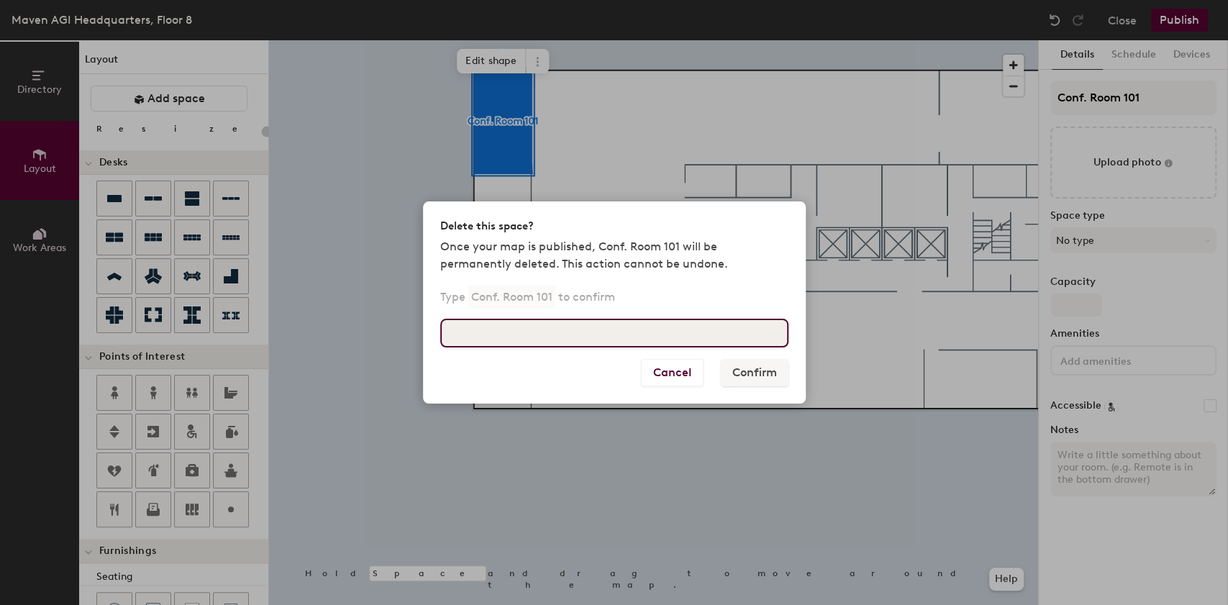
click at [481, 328] on input at bounding box center [614, 333] width 348 height 29
type input "Conf. Room 101"
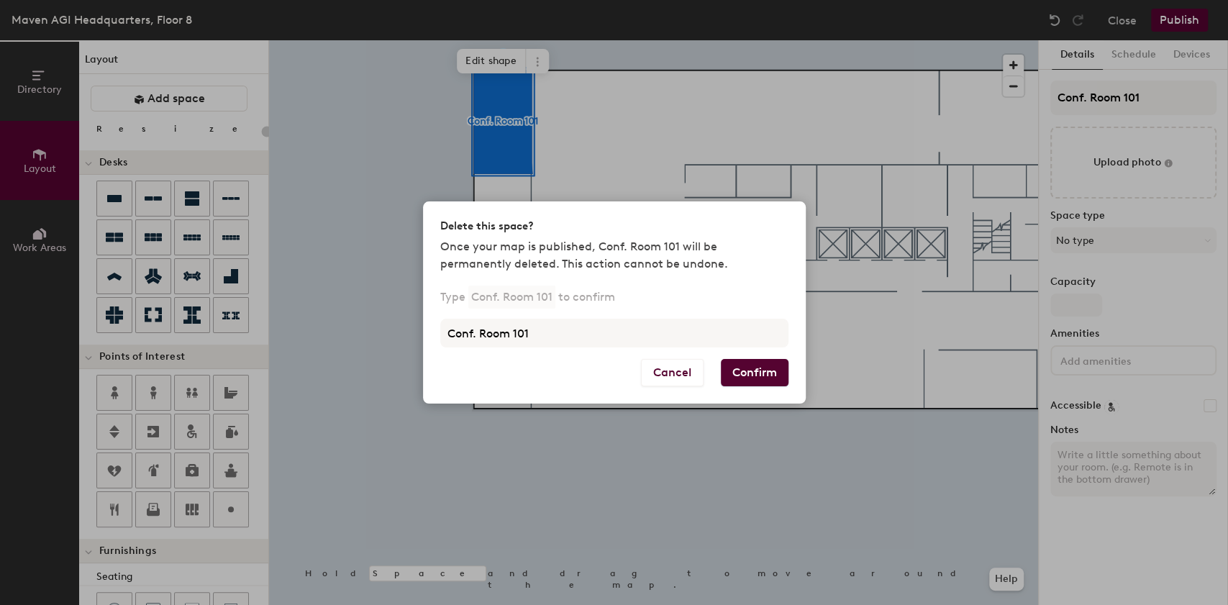
click at [757, 383] on button "Confirm" at bounding box center [755, 372] width 68 height 27
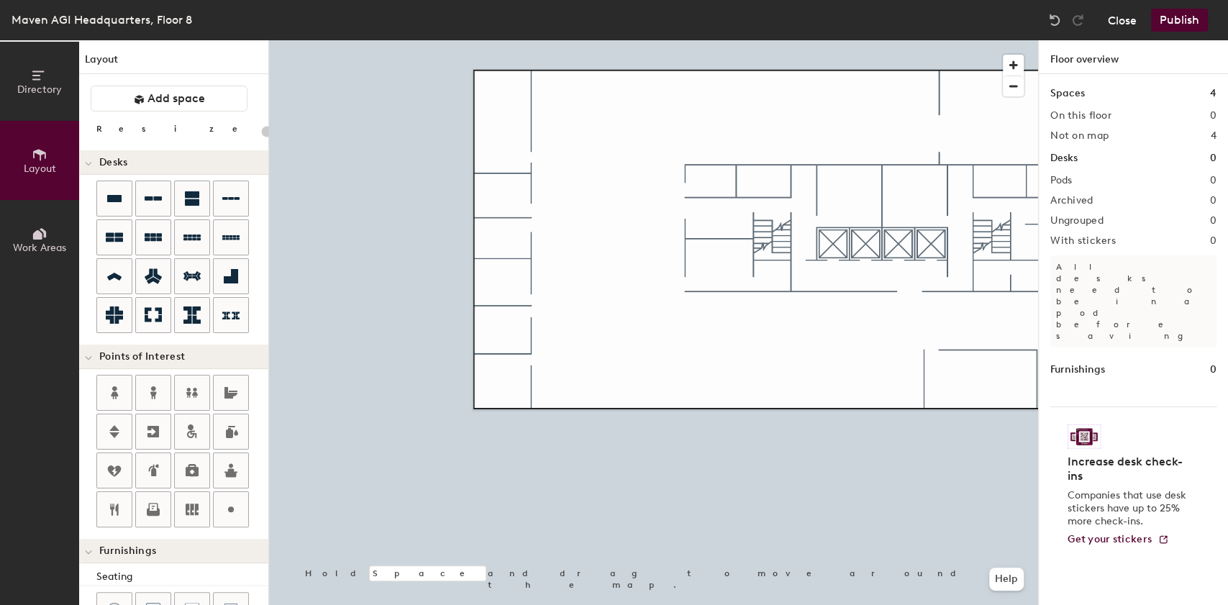
click at [1122, 22] on button "Close" at bounding box center [1122, 20] width 29 height 23
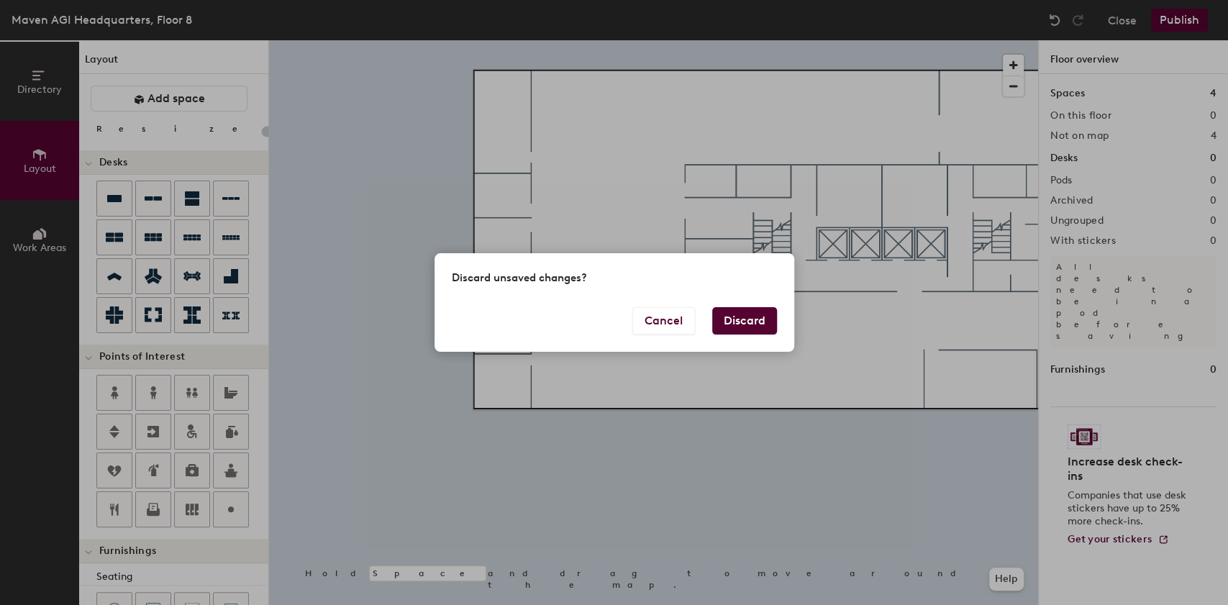
click at [737, 317] on button "Discard" at bounding box center [744, 320] width 65 height 27
type input "20"
